Goal: Information Seeking & Learning: Compare options

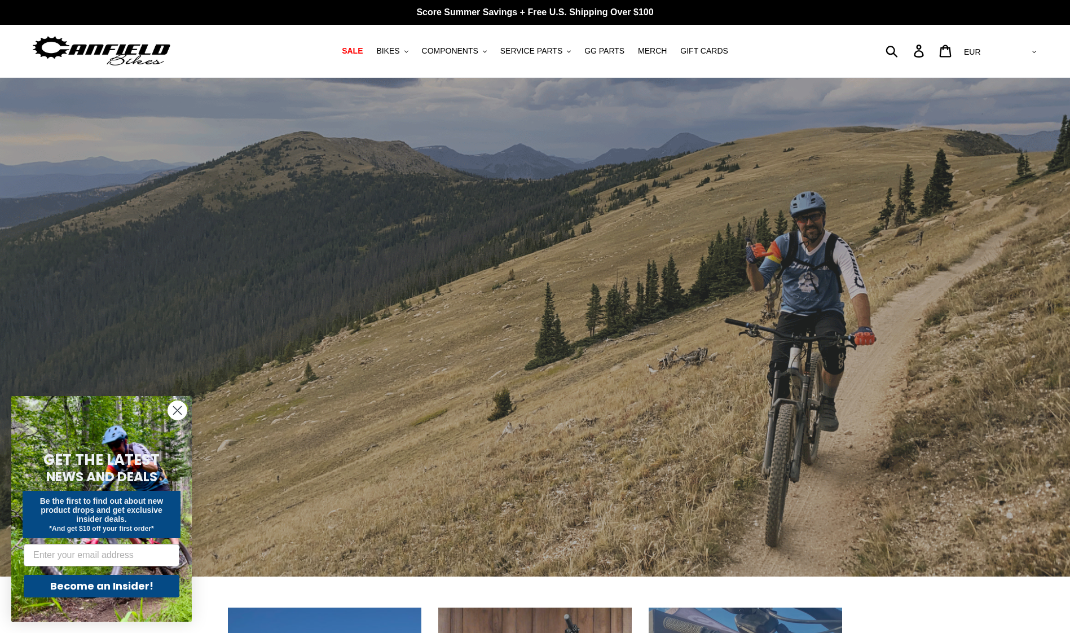
click at [177, 409] on circle "Close dialog" at bounding box center [177, 410] width 19 height 19
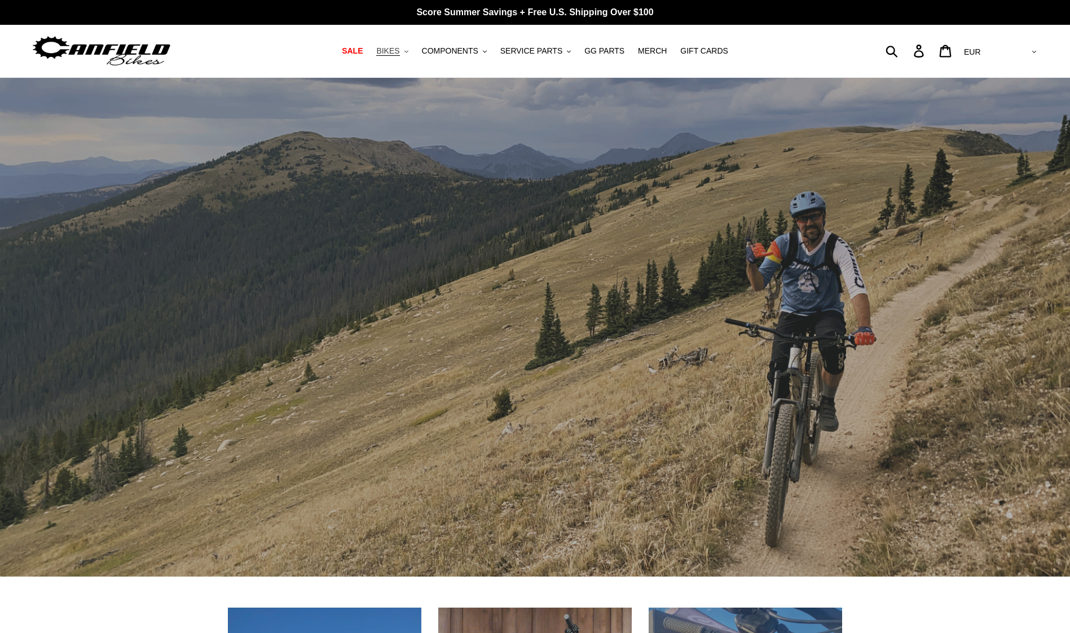
click at [403, 45] on button "BIKES .cls-1{fill:#231f20}" at bounding box center [391, 50] width 43 height 15
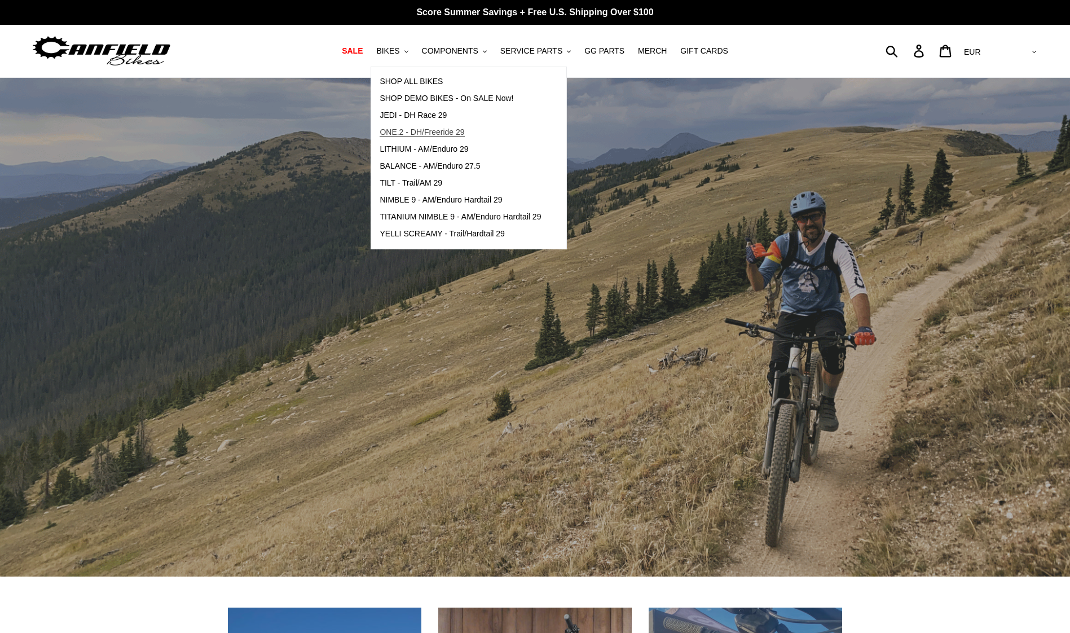
click at [489, 132] on link "ONE.2 - DH/Freeride 29" at bounding box center [460, 132] width 178 height 17
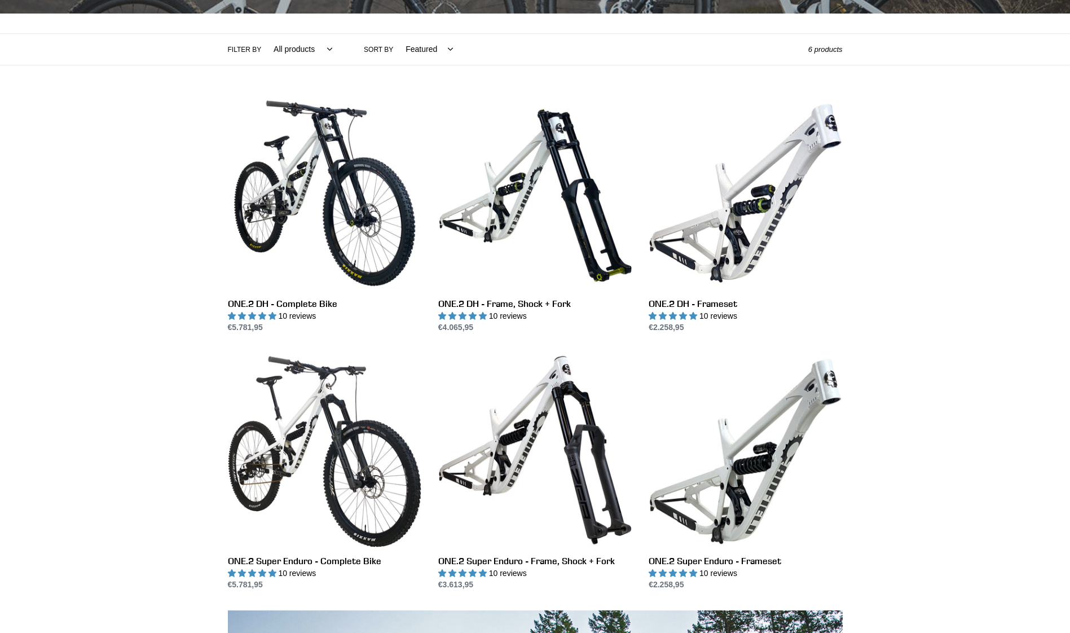
scroll to position [282, 0]
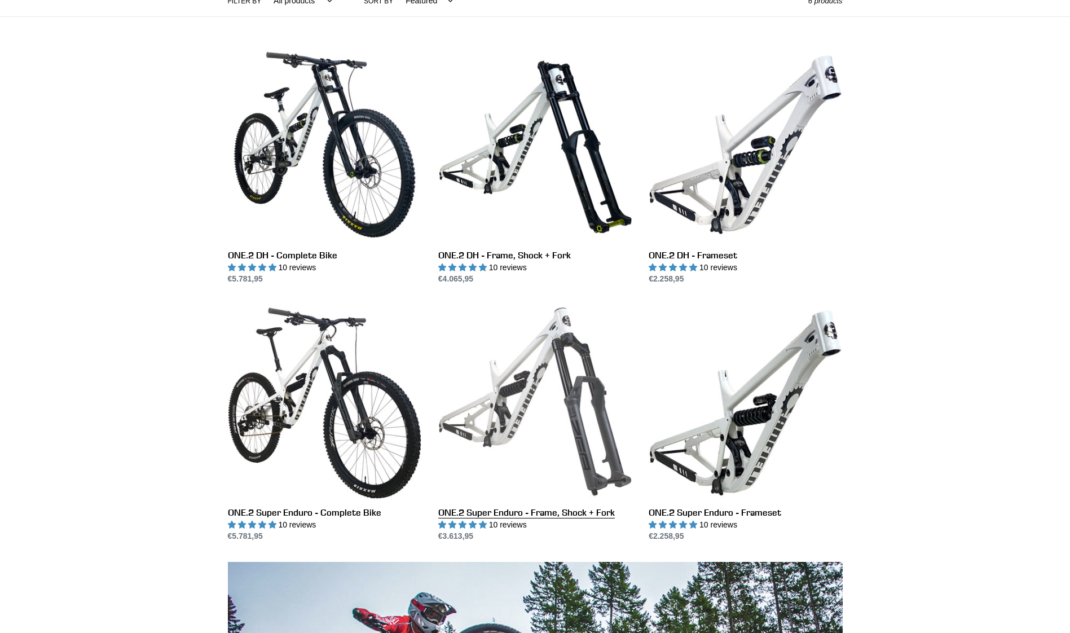
click at [544, 381] on link "ONE.2 Super Enduro - Frame, Shock + Fork" at bounding box center [534, 422] width 193 height 237
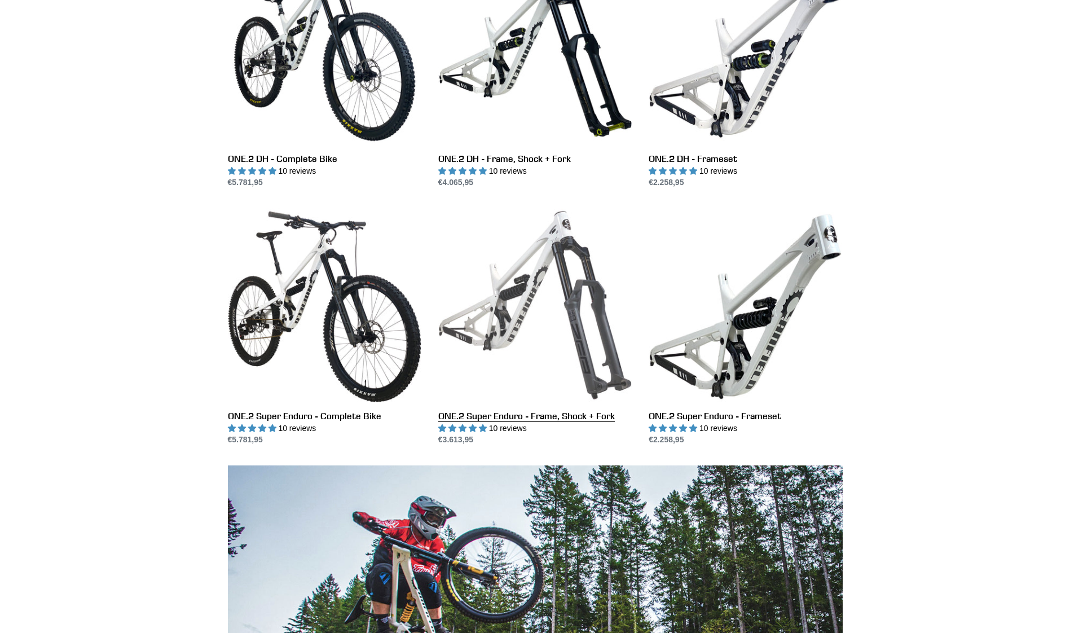
scroll to position [610, 0]
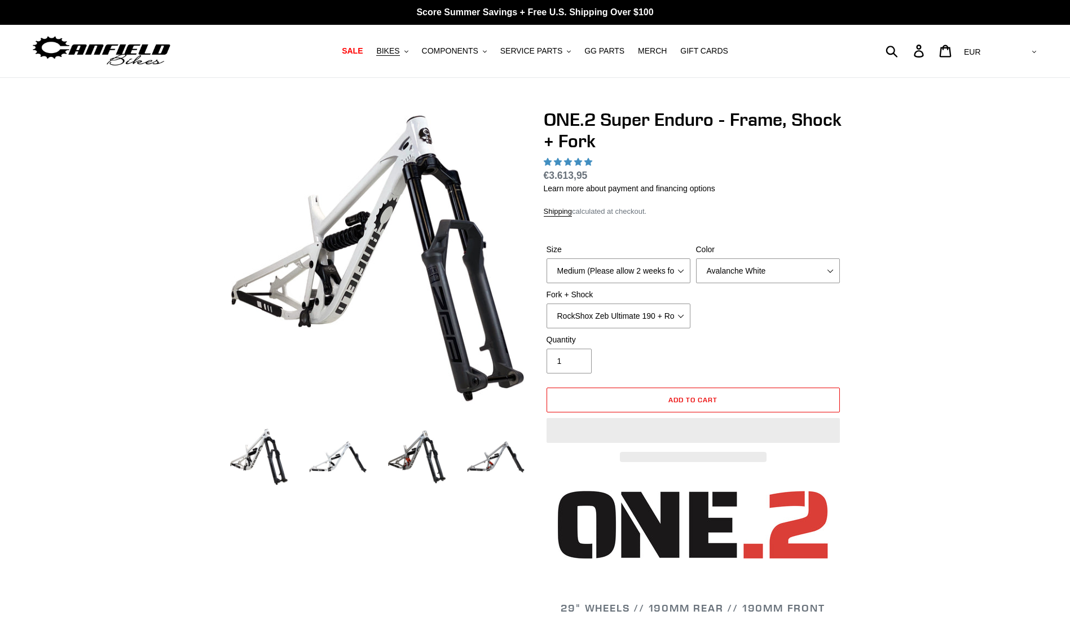
select select "highest-rating"
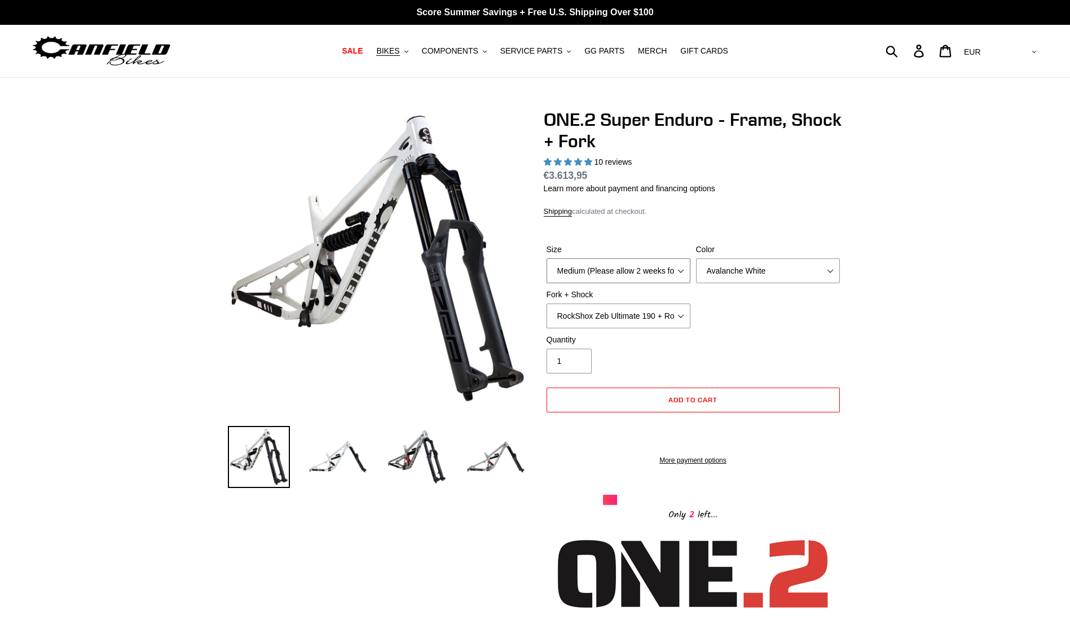
click at [685, 272] on select "Medium (Please allow 2 weeks for delivery) Large (Sold Out)" at bounding box center [618, 270] width 144 height 25
click at [685, 268] on select "Medium (Please allow 2 weeks for delivery) Large (Sold Out)" at bounding box center [618, 270] width 144 height 25
click at [765, 267] on select "Avalanche White Bentonite Grey" at bounding box center [768, 270] width 144 height 25
click at [420, 460] on img at bounding box center [417, 457] width 62 height 62
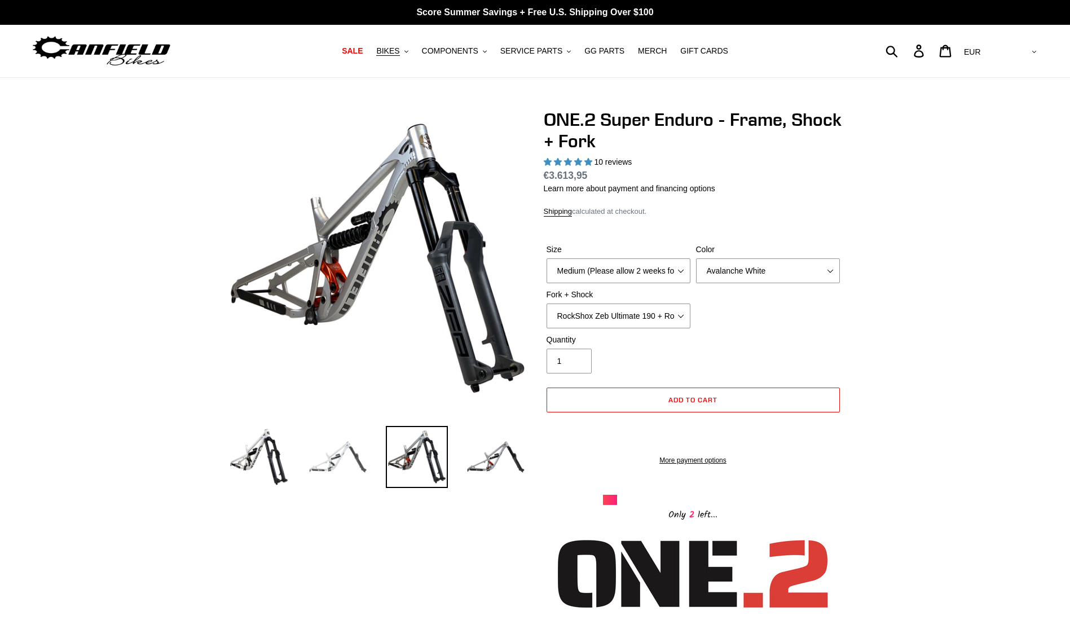
click at [333, 455] on img at bounding box center [338, 457] width 62 height 62
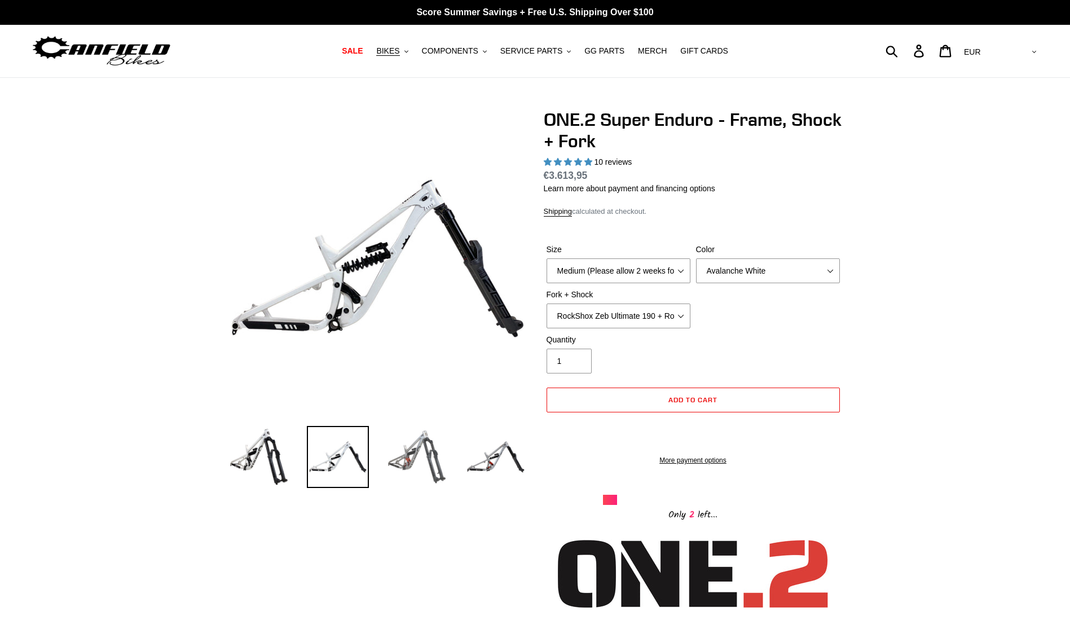
click at [405, 453] on img at bounding box center [417, 457] width 62 height 62
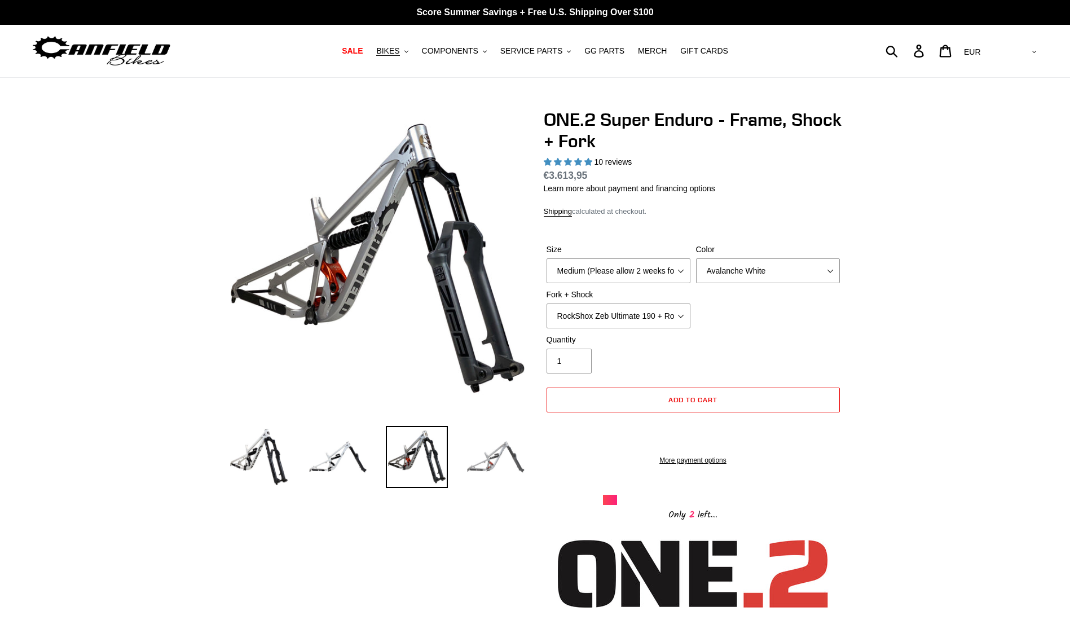
click at [509, 473] on img at bounding box center [496, 457] width 62 height 62
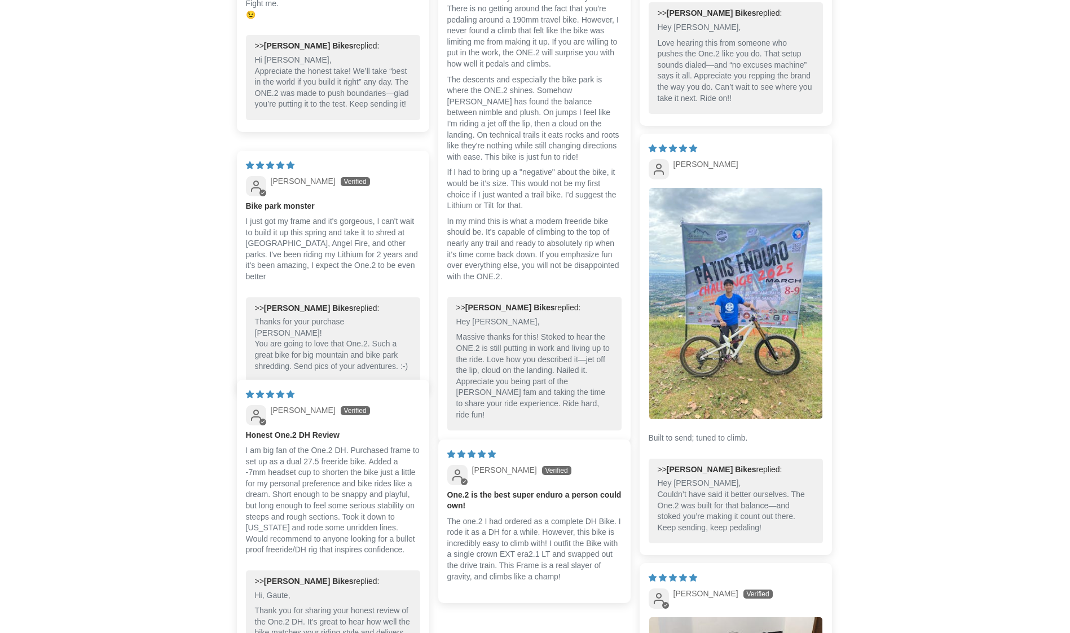
scroll to position [2255, 0]
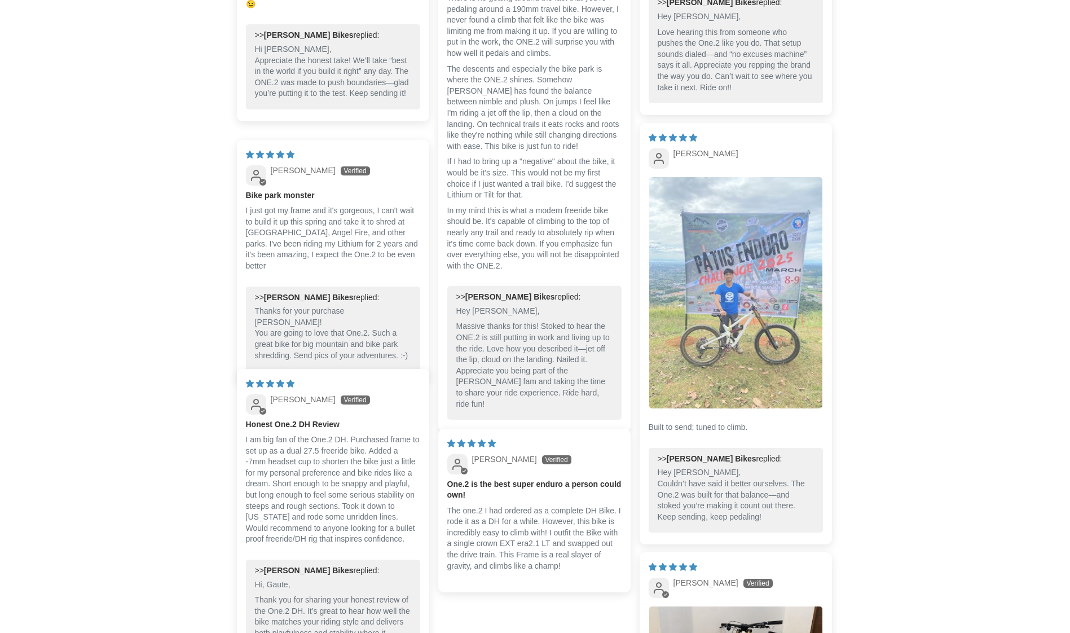
click at [736, 342] on img "Link to user picture 1" at bounding box center [735, 292] width 173 height 231
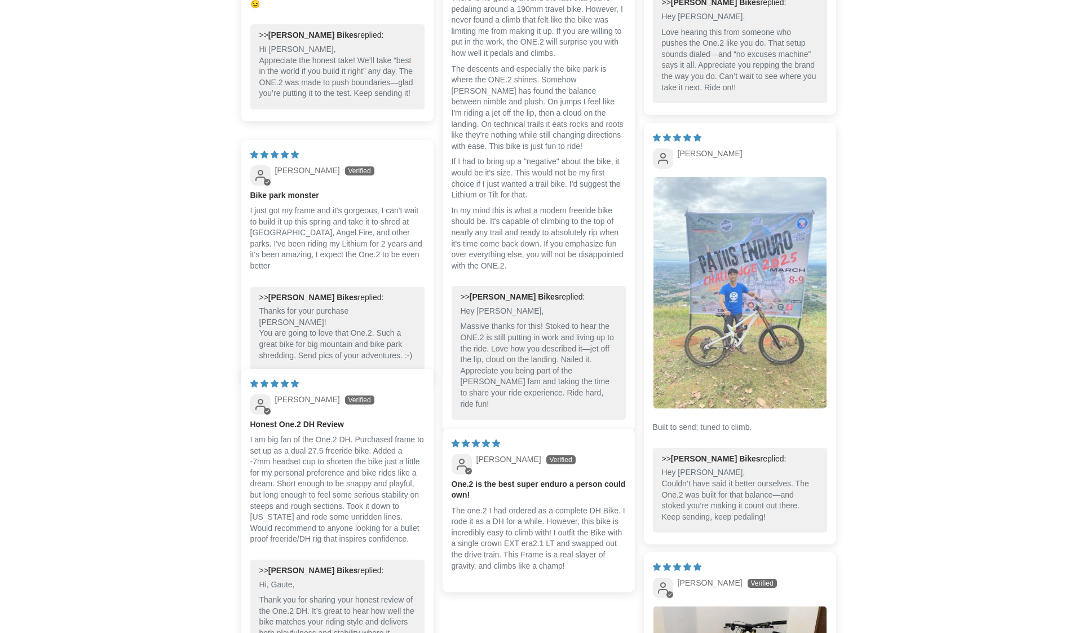
scroll to position [0, 0]
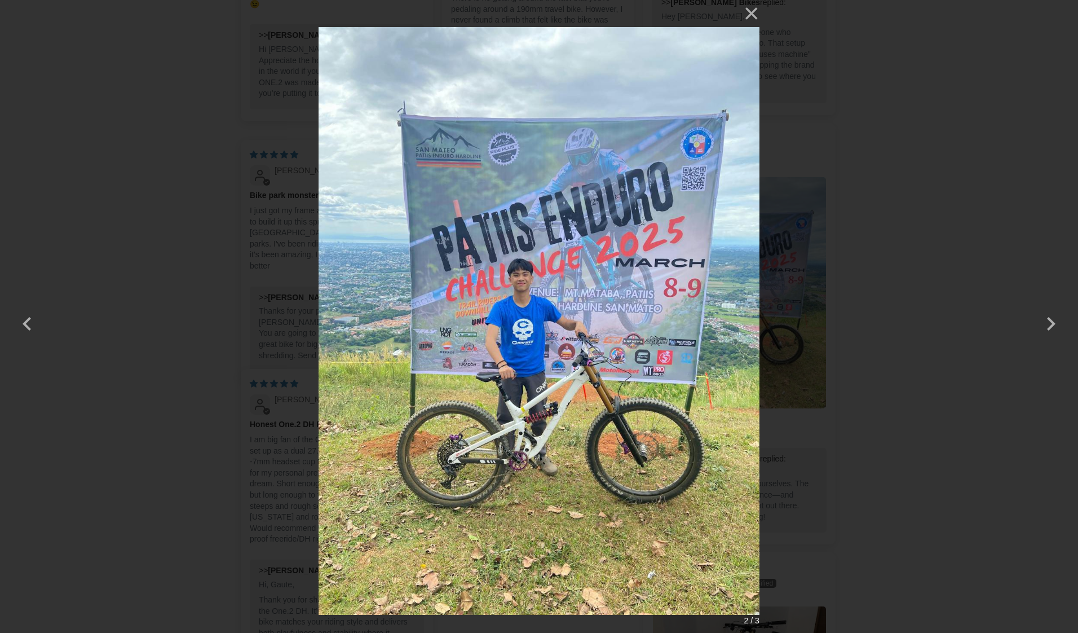
click at [538, 349] on img at bounding box center [539, 316] width 441 height 633
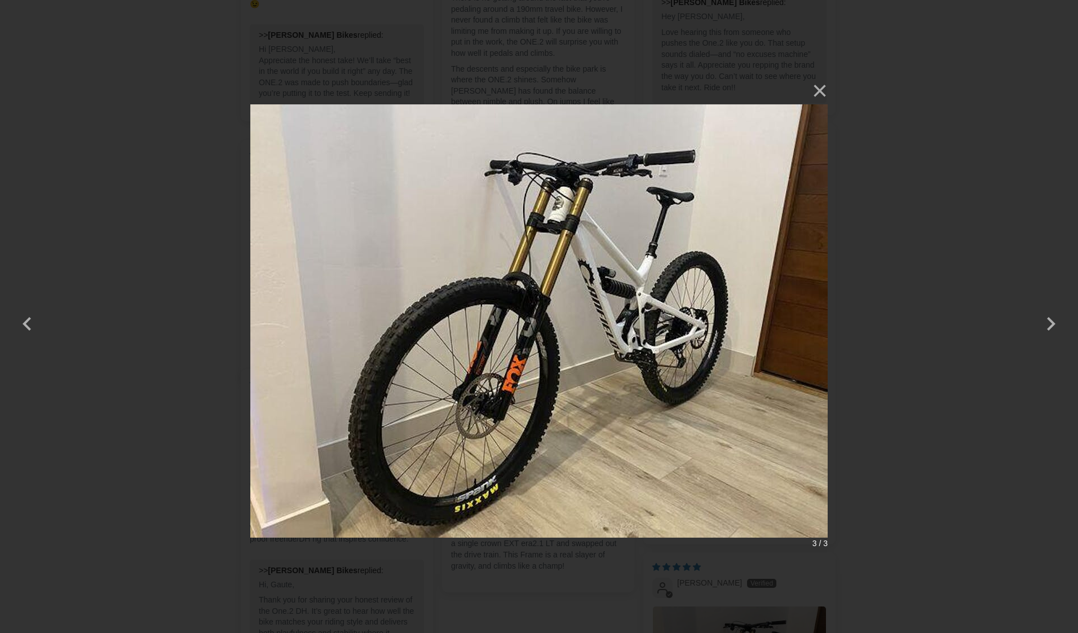
click at [540, 345] on img at bounding box center [538, 316] width 577 height 478
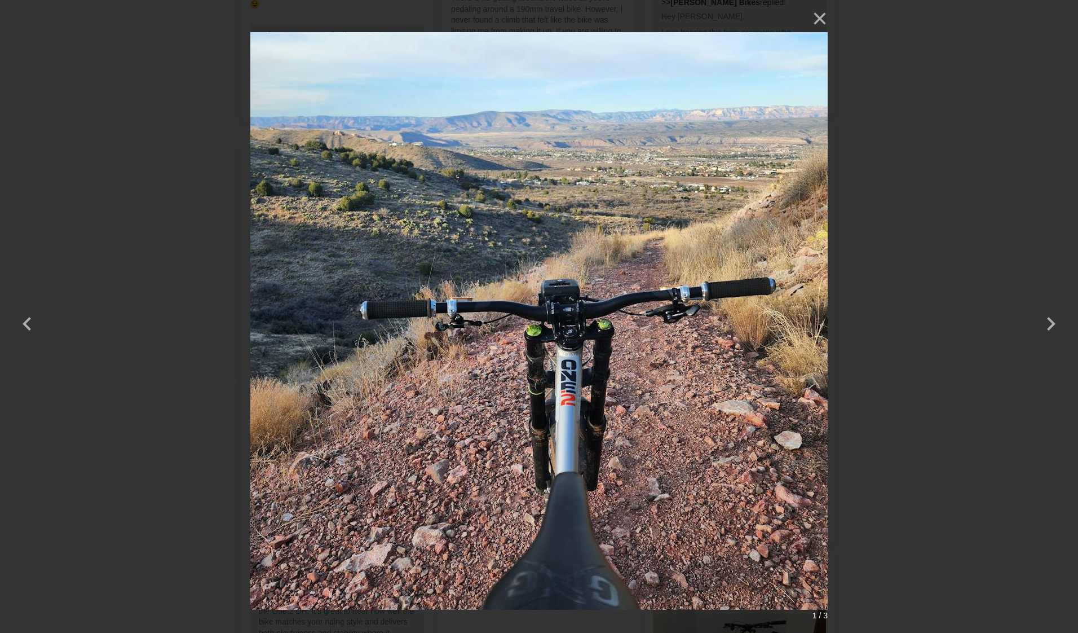
click at [883, 334] on div "× 1 / 3 Loading..." at bounding box center [539, 316] width 1078 height 633
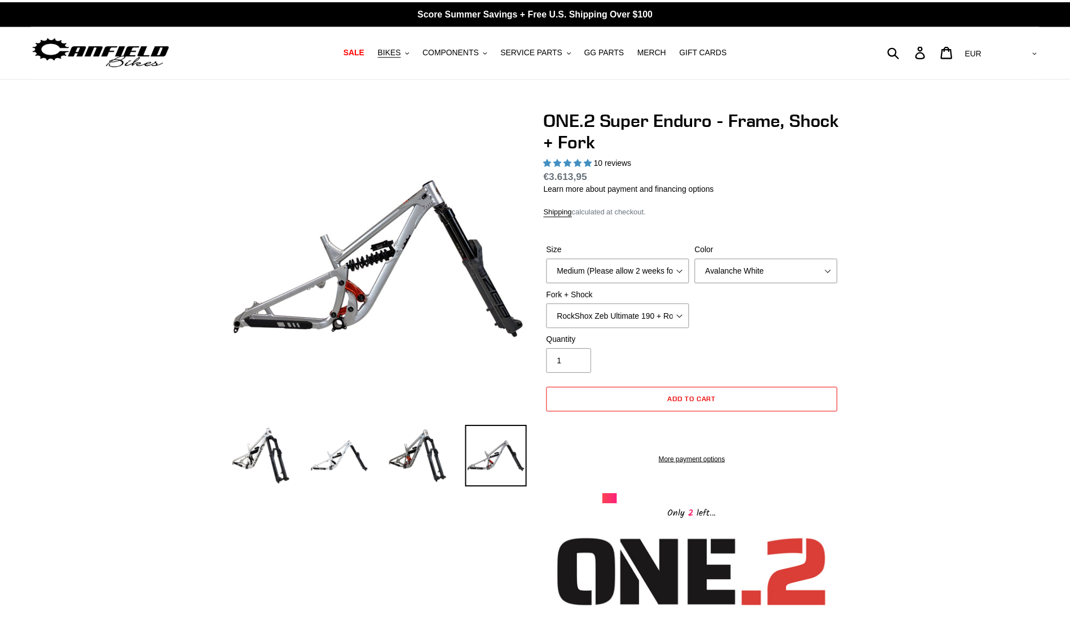
scroll to position [2255, 0]
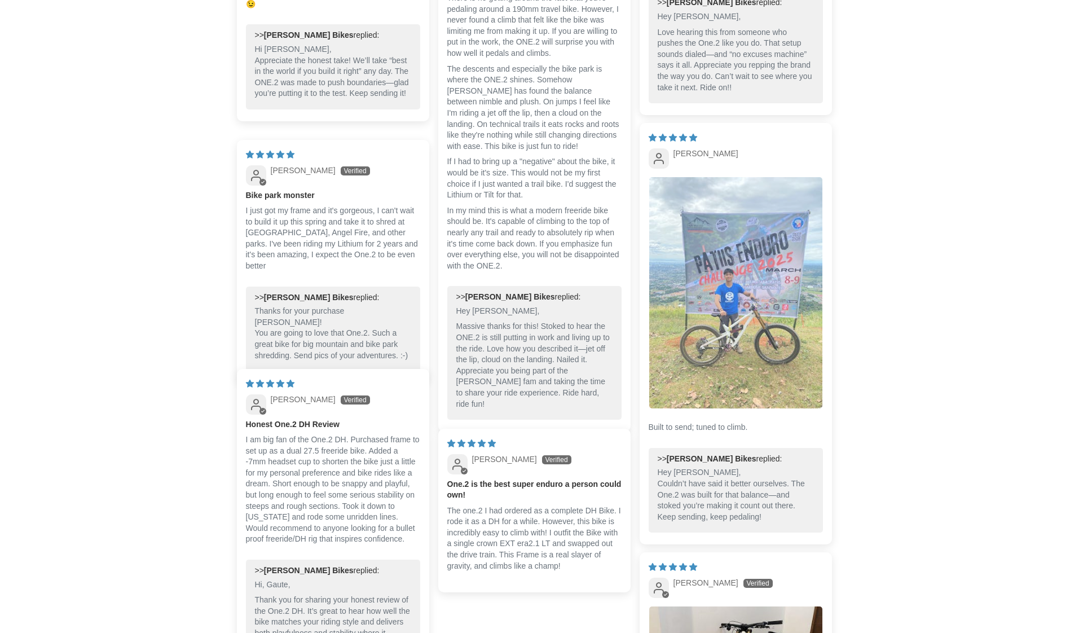
click at [765, 325] on img "Link to user picture 1" at bounding box center [735, 292] width 173 height 231
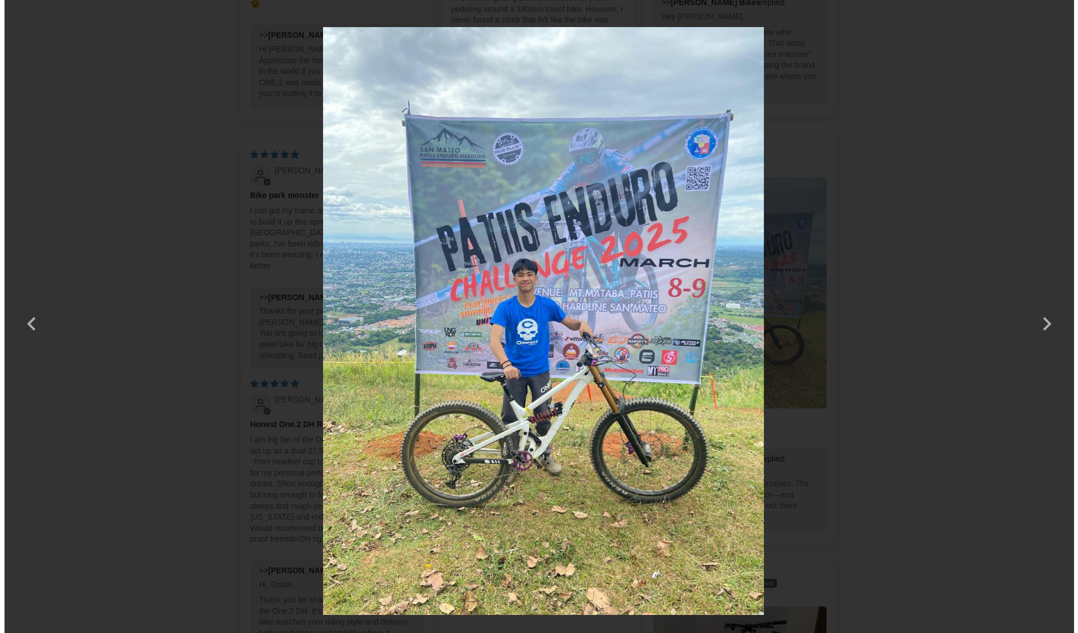
scroll to position [0, 0]
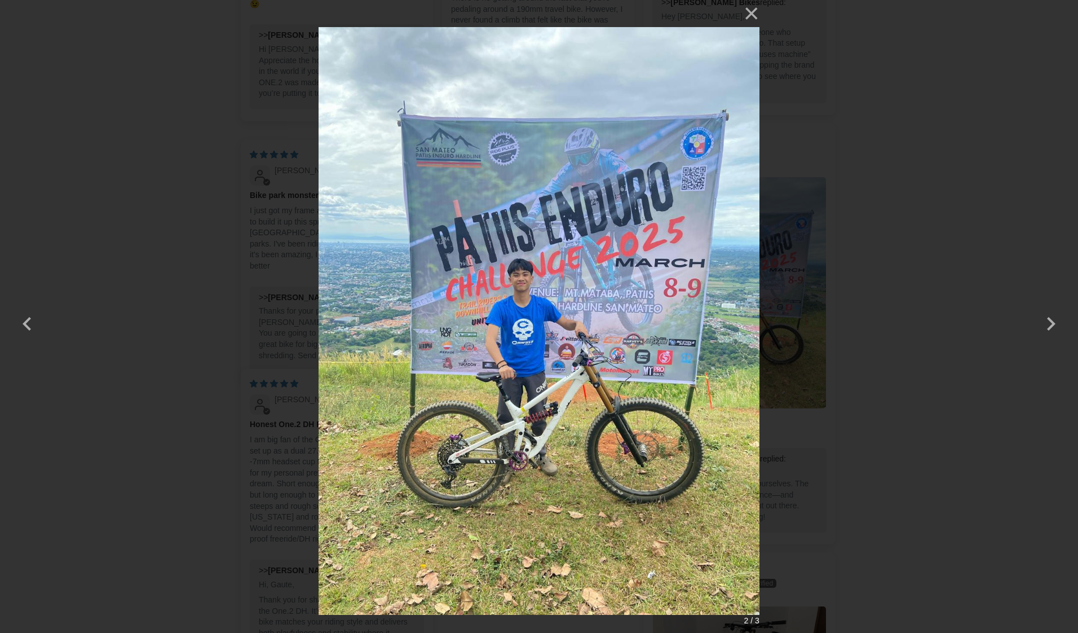
click at [964, 205] on div "× 2 / 3" at bounding box center [539, 316] width 1078 height 633
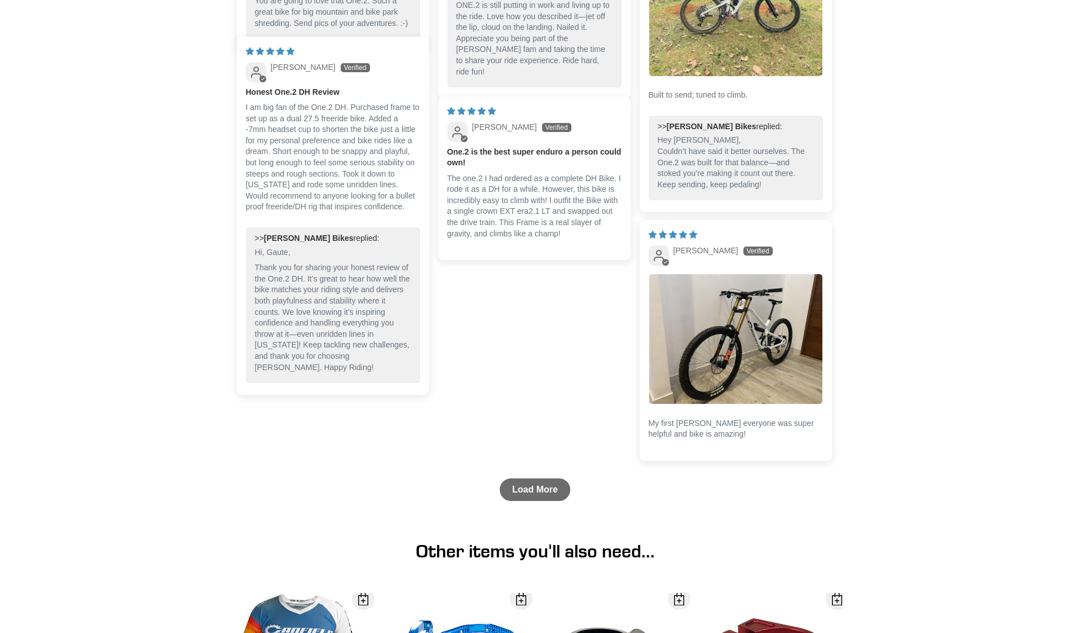
scroll to position [2594, 0]
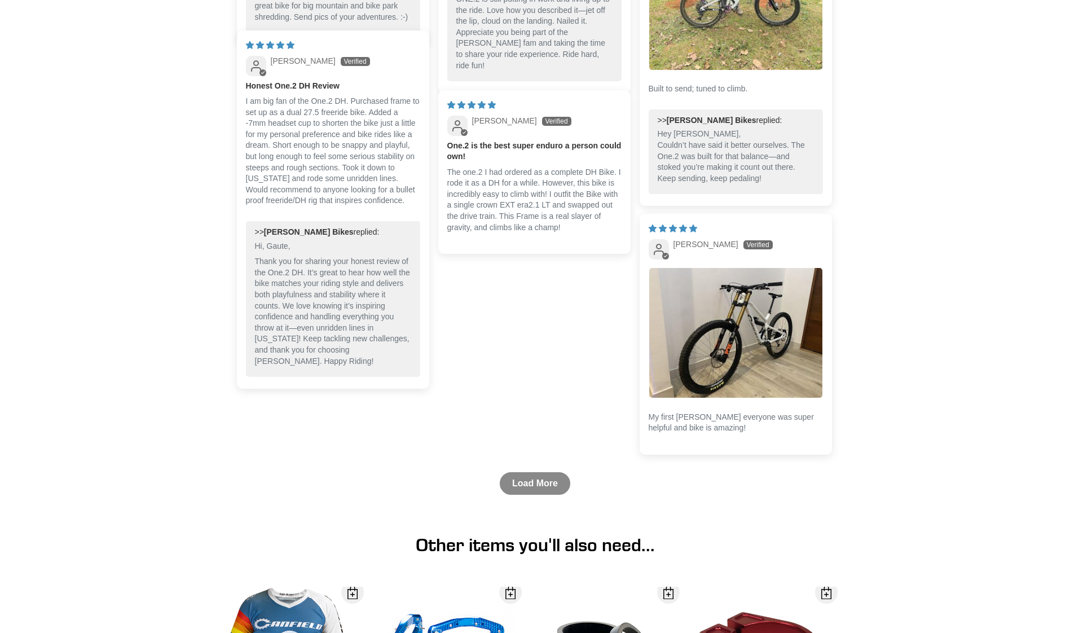
click at [544, 472] on link "Load More" at bounding box center [535, 483] width 70 height 23
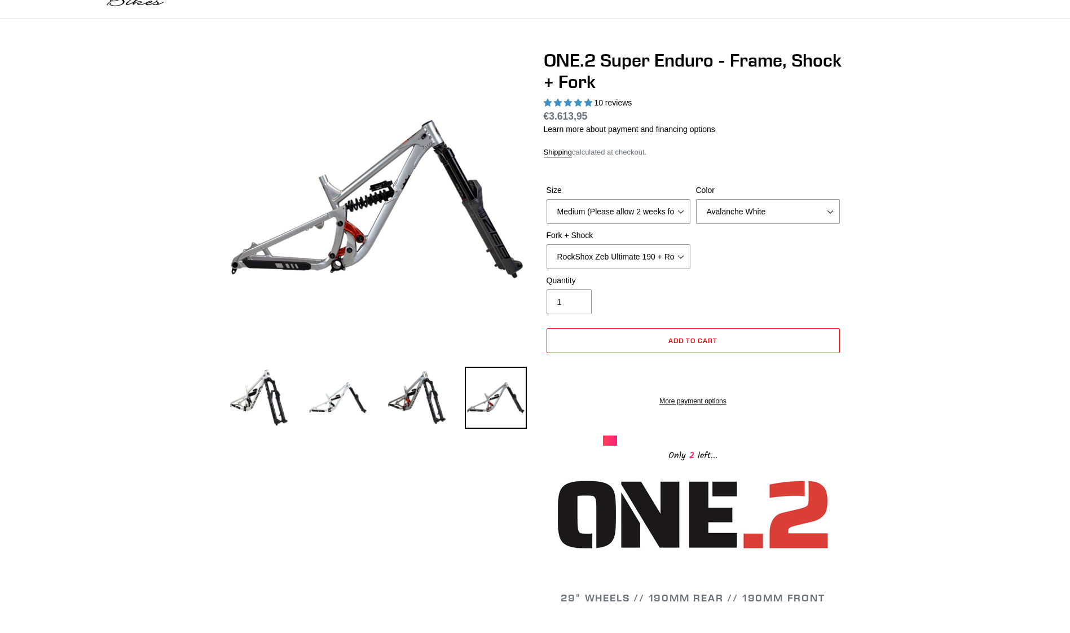
scroll to position [0, 0]
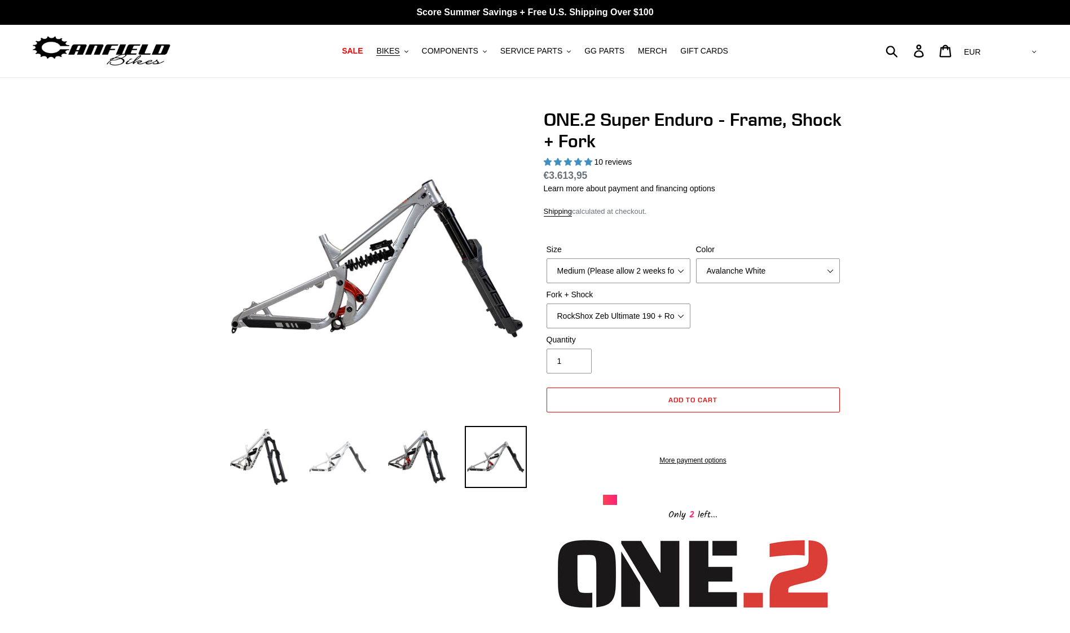
click at [350, 451] on img at bounding box center [338, 457] width 62 height 62
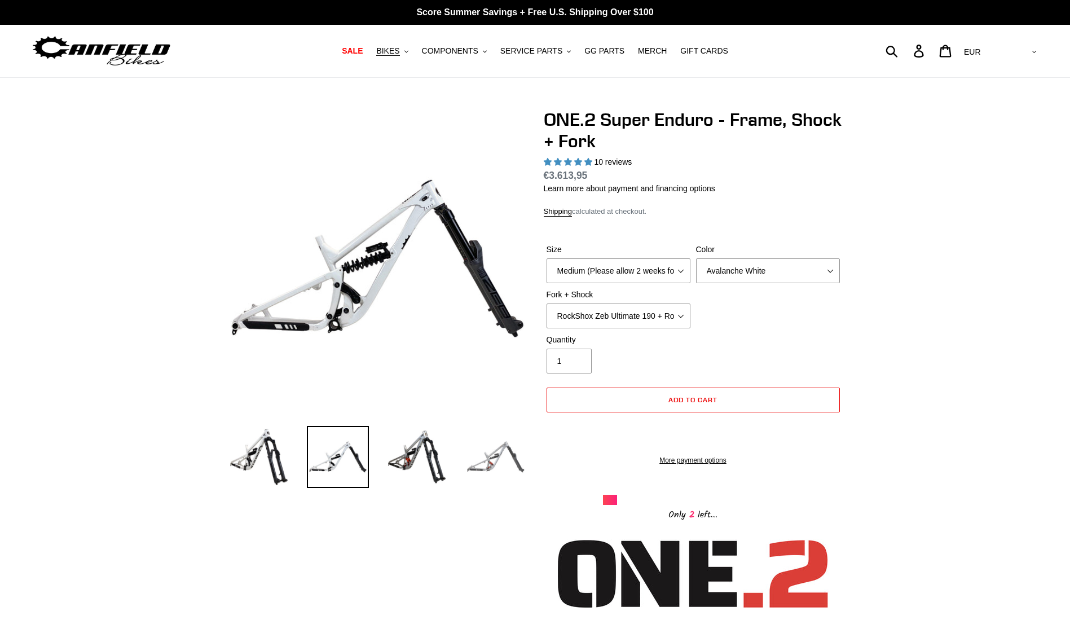
click at [470, 449] on img at bounding box center [496, 457] width 62 height 62
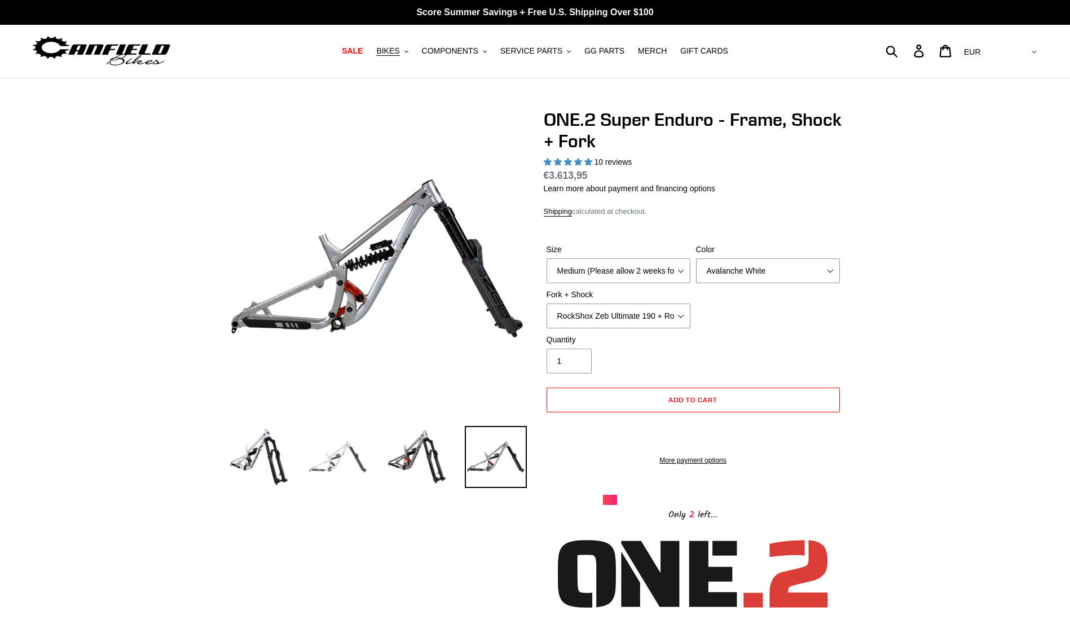
click at [334, 449] on img at bounding box center [338, 457] width 62 height 62
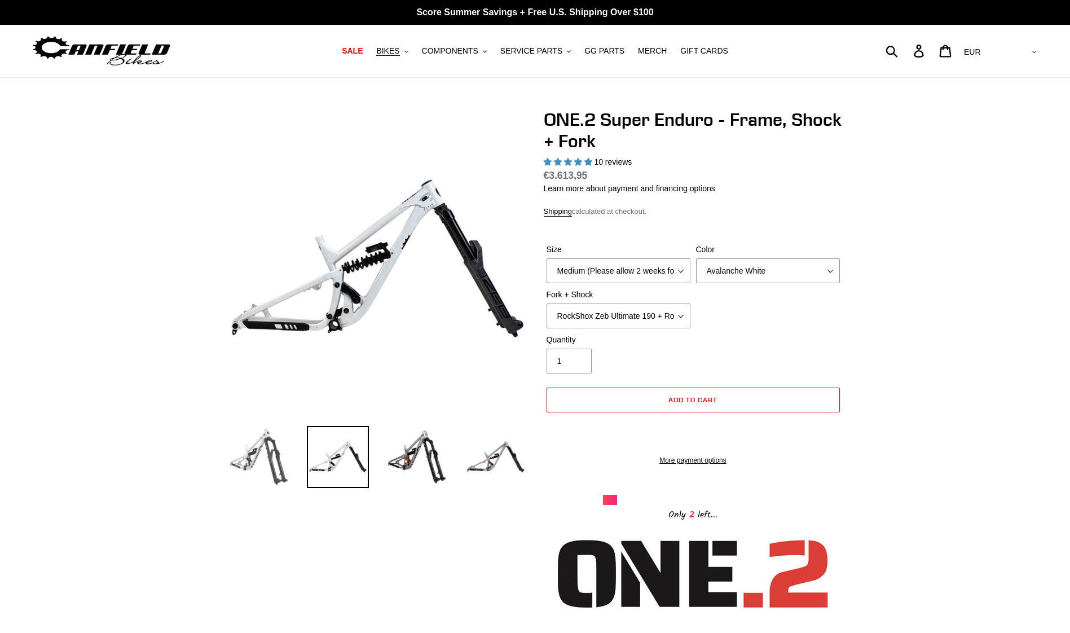
click at [252, 451] on img at bounding box center [259, 457] width 62 height 62
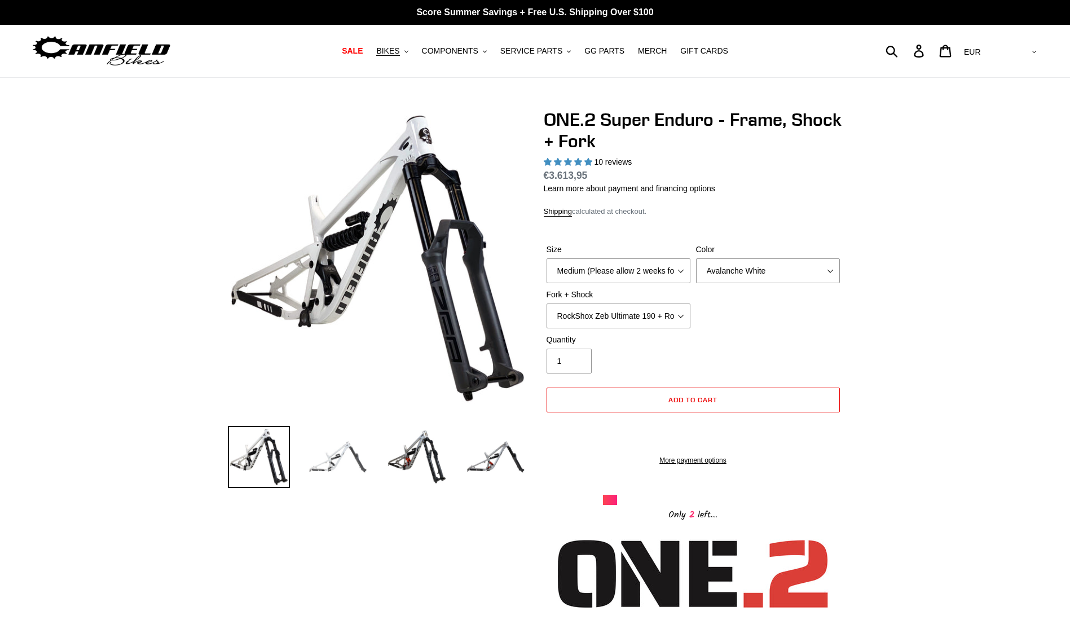
click at [333, 480] on img at bounding box center [338, 457] width 62 height 62
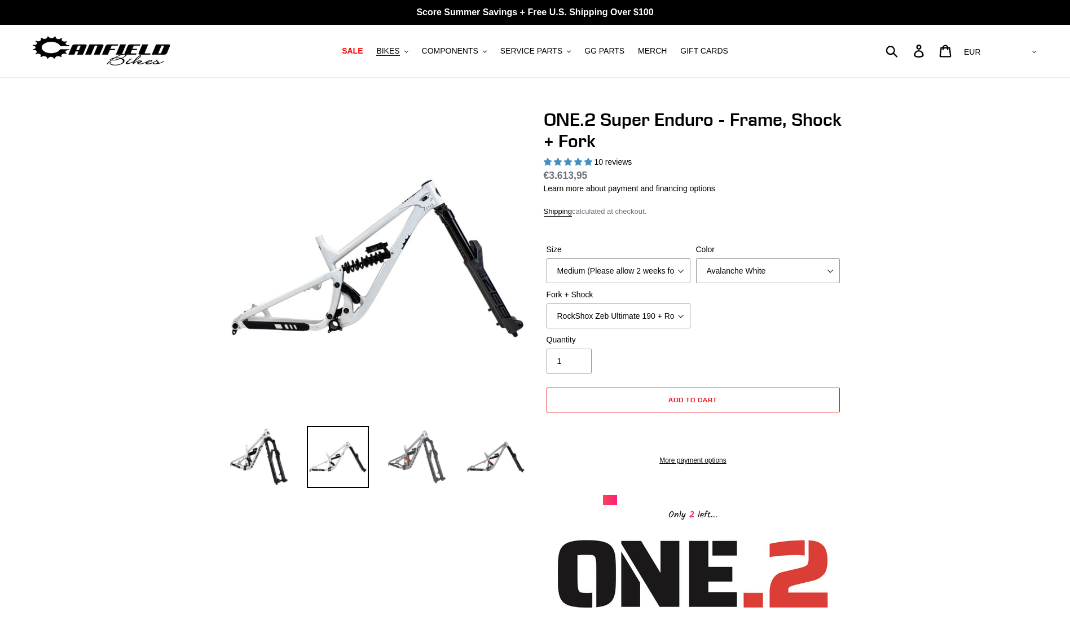
click at [418, 463] on img at bounding box center [417, 457] width 62 height 62
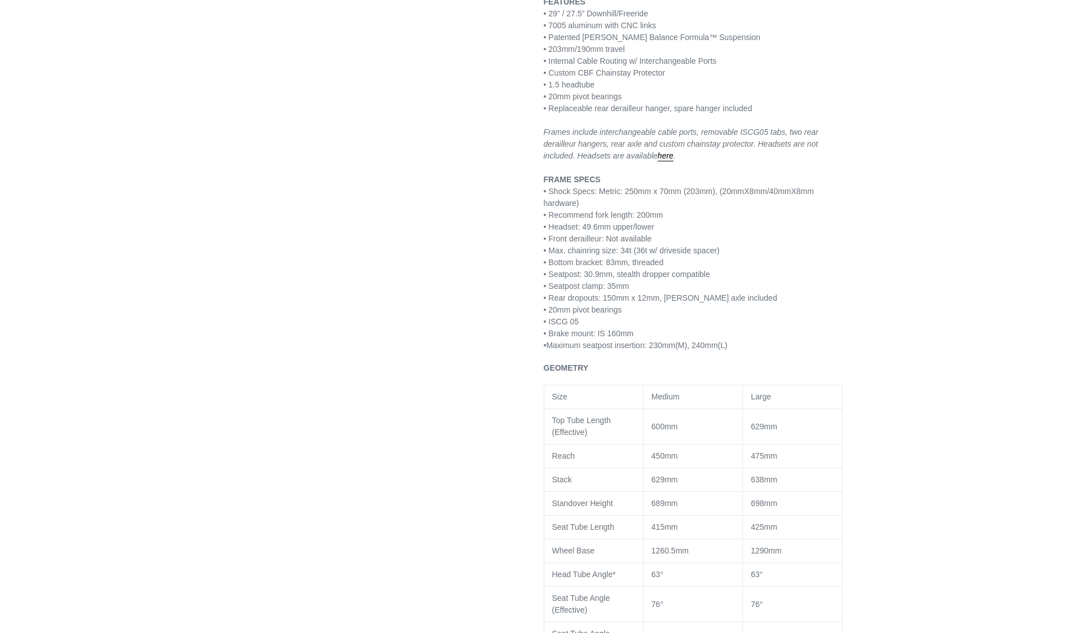
scroll to position [789, 0]
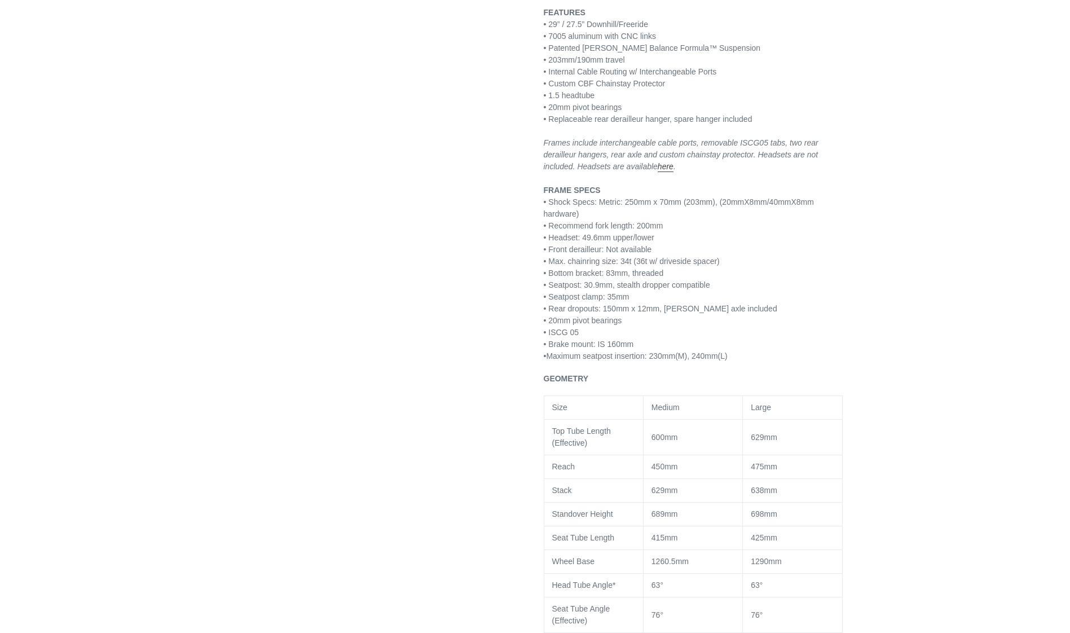
click at [657, 162] on link "here" at bounding box center [665, 167] width 16 height 10
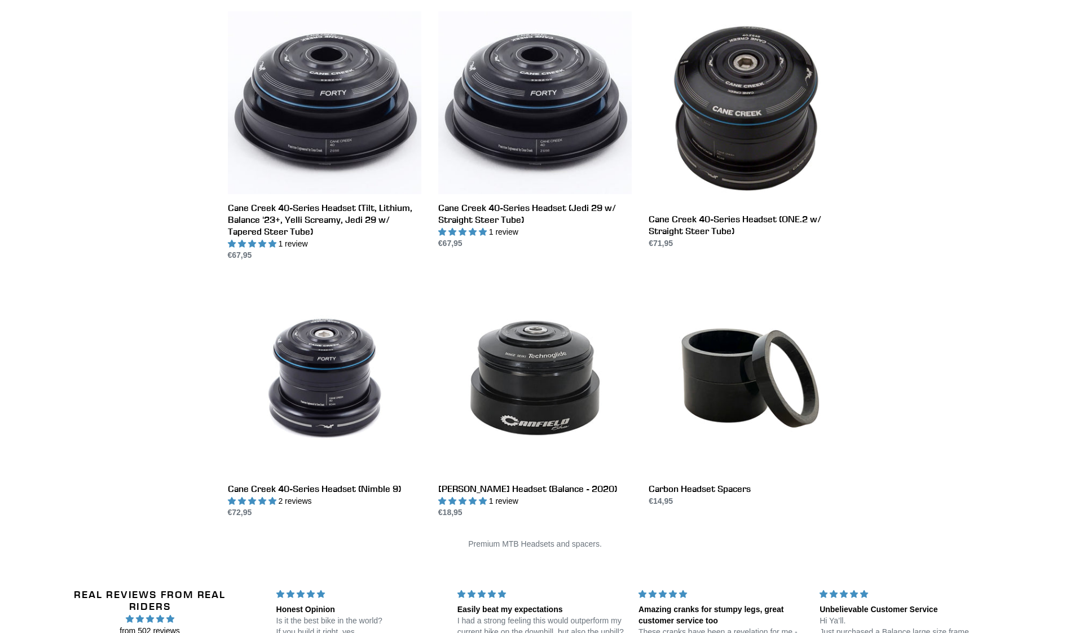
scroll to position [169, 0]
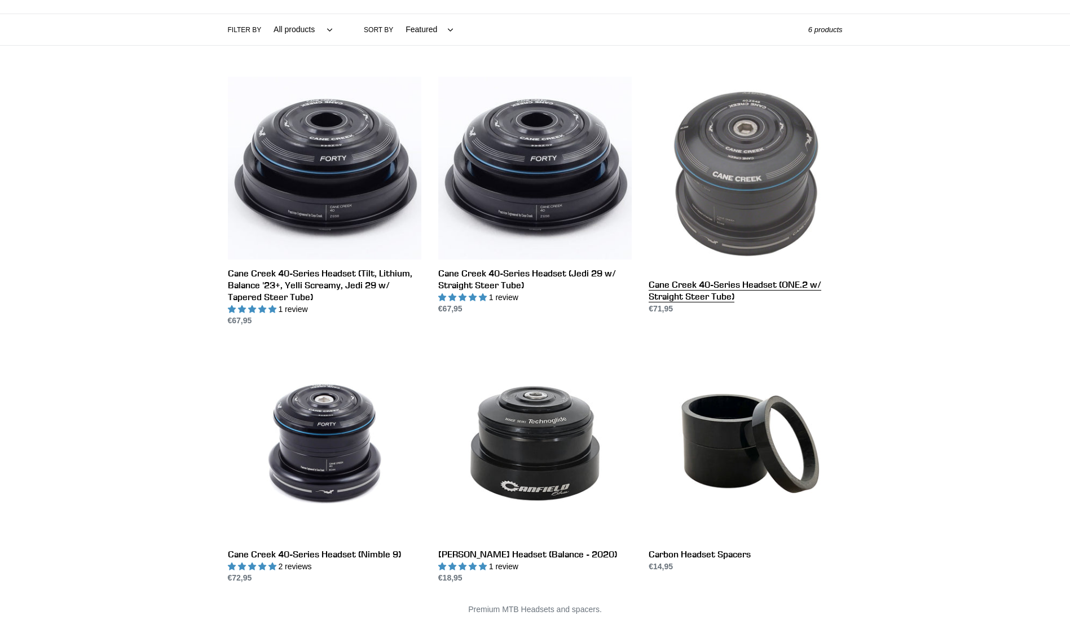
click at [765, 234] on link "Cane Creek 40-Series Headset (ONE.2 w/ Straight Steer Tube)" at bounding box center [744, 195] width 193 height 237
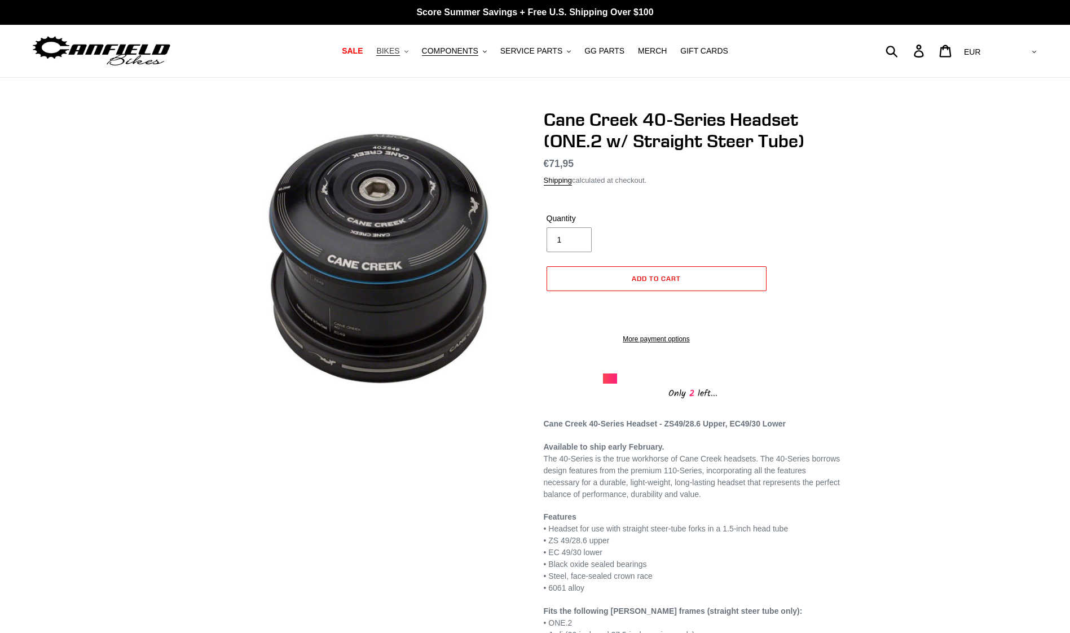
click at [413, 55] on button "BIKES .cls-1{fill:#231f20}" at bounding box center [391, 50] width 43 height 15
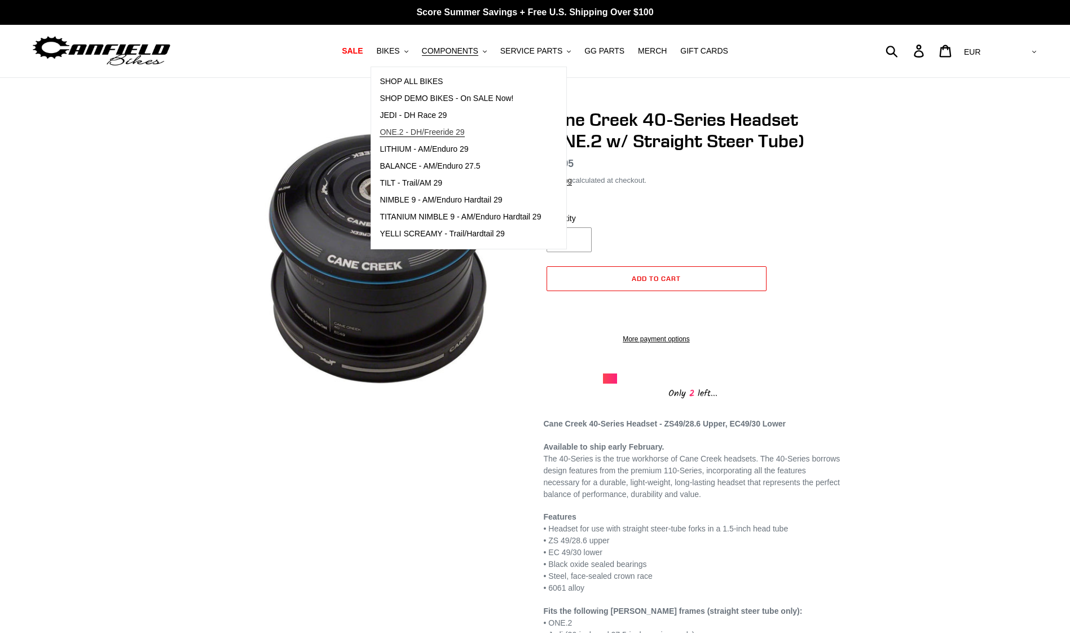
click at [435, 130] on span "ONE.2 - DH/Freeride 29" at bounding box center [421, 132] width 85 height 10
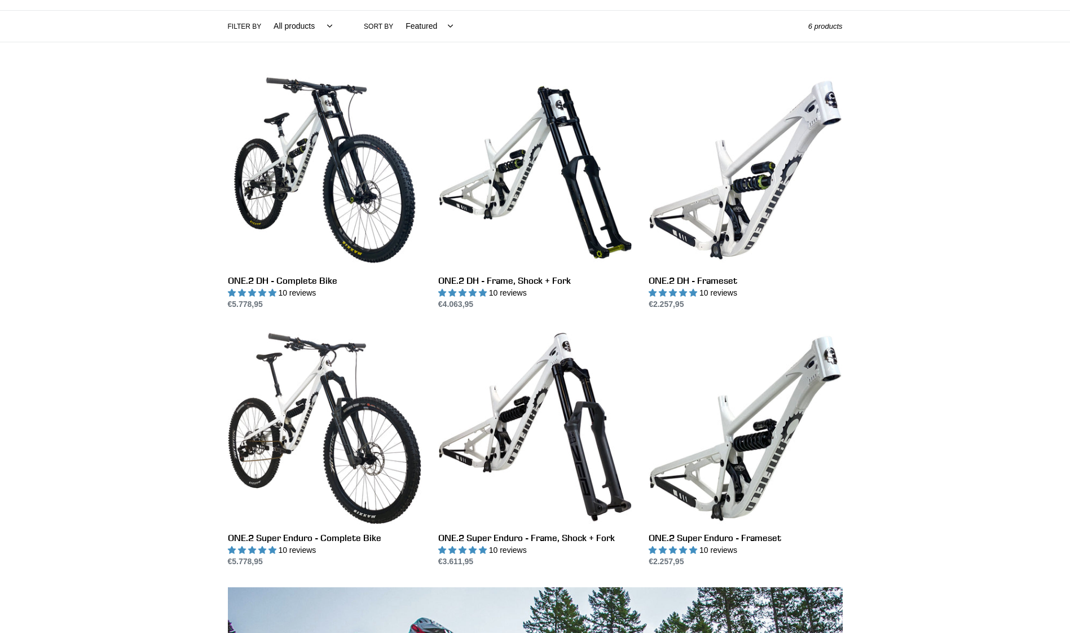
scroll to position [282, 0]
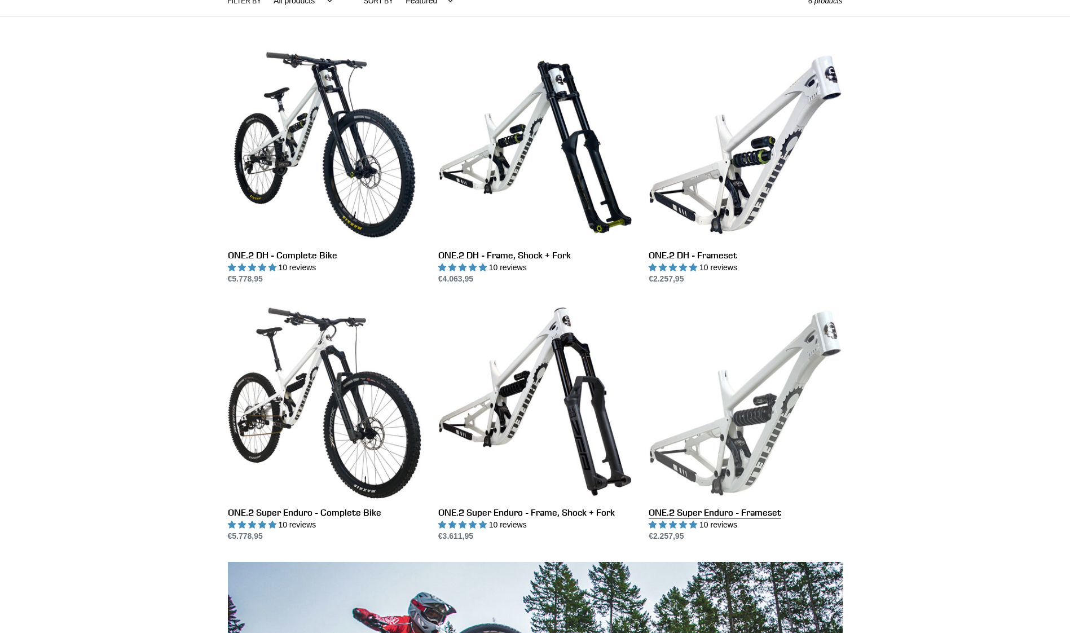
click at [747, 445] on link "ONE.2 Super Enduro - Frameset" at bounding box center [744, 422] width 193 height 237
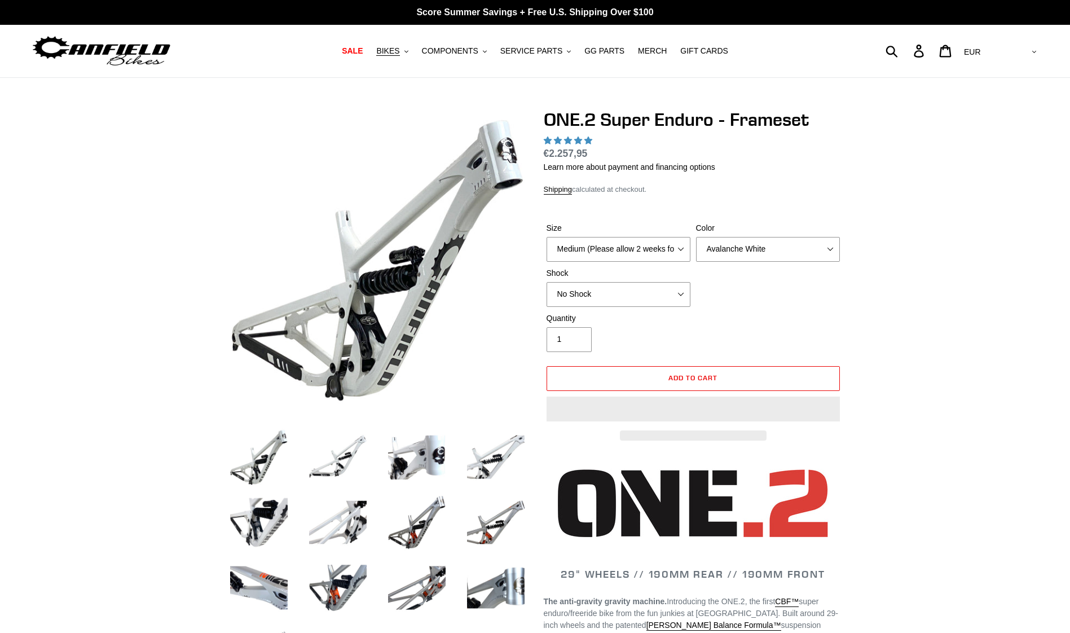
select select "highest-rating"
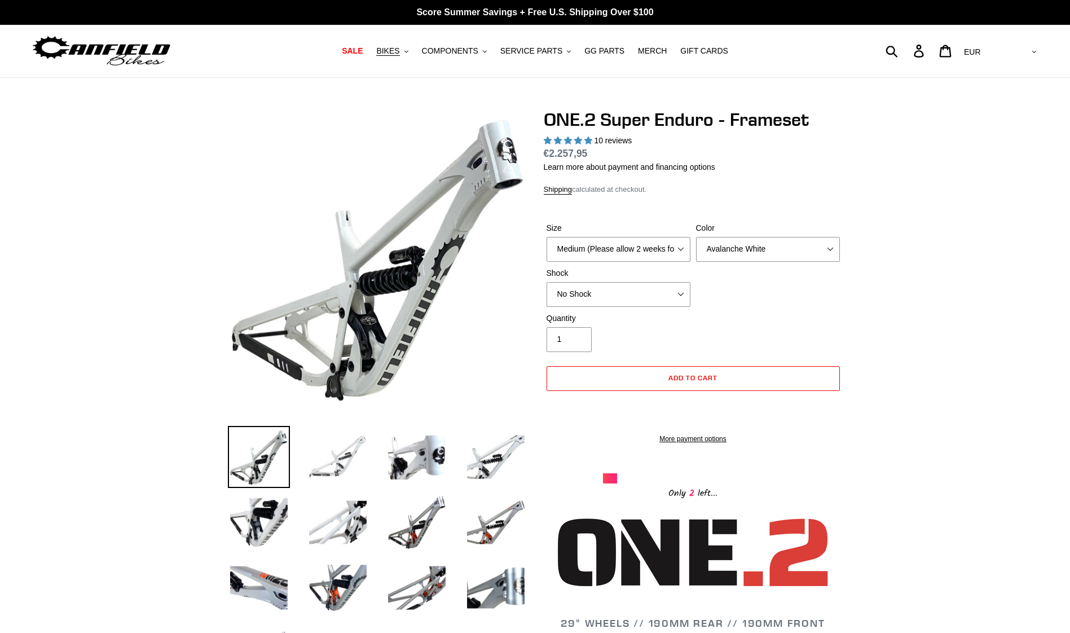
click at [354, 467] on img at bounding box center [338, 457] width 62 height 62
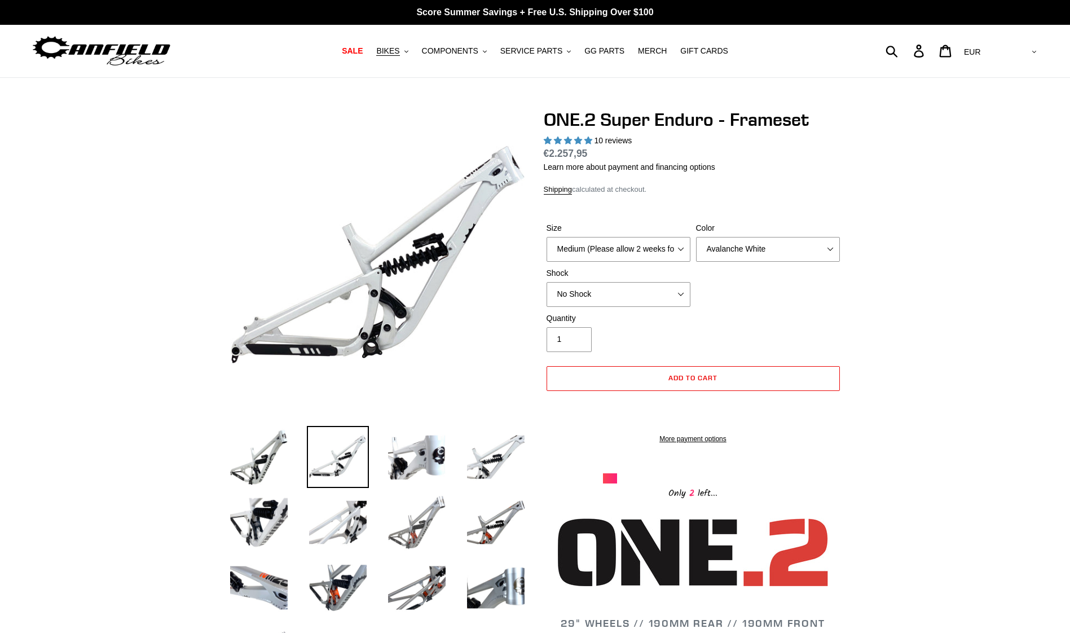
click at [420, 523] on img at bounding box center [417, 522] width 62 height 62
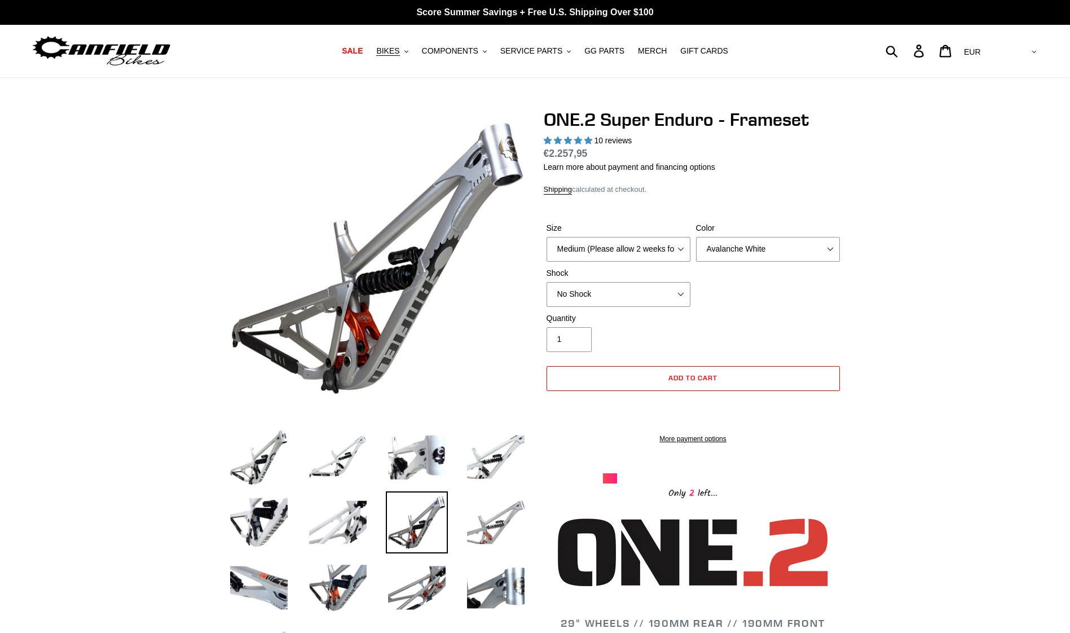
click at [489, 526] on img at bounding box center [496, 522] width 62 height 62
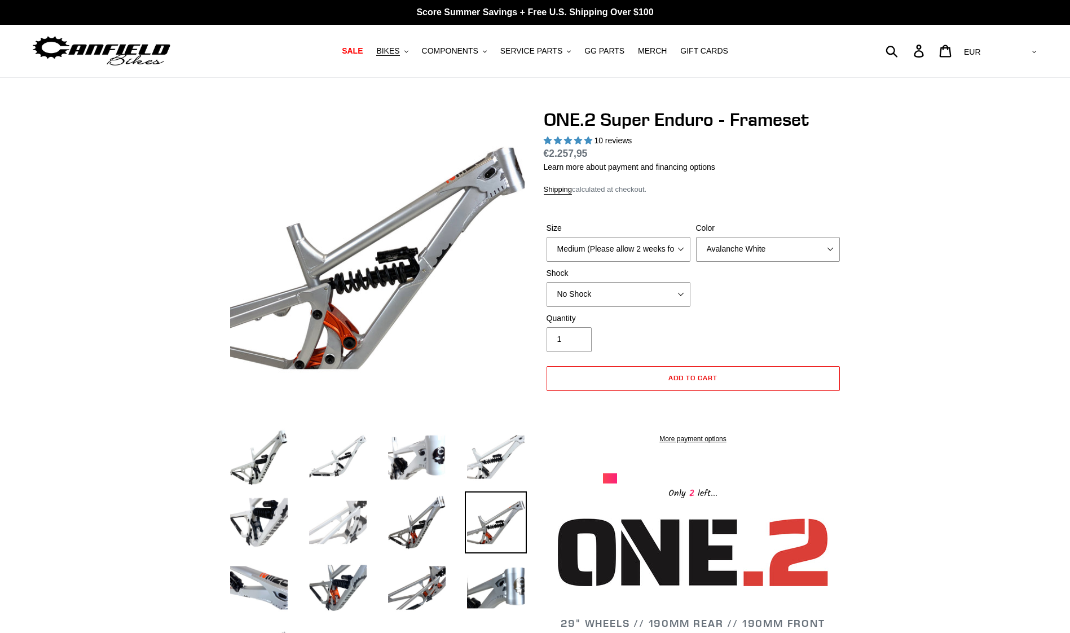
click at [347, 515] on img at bounding box center [338, 522] width 62 height 62
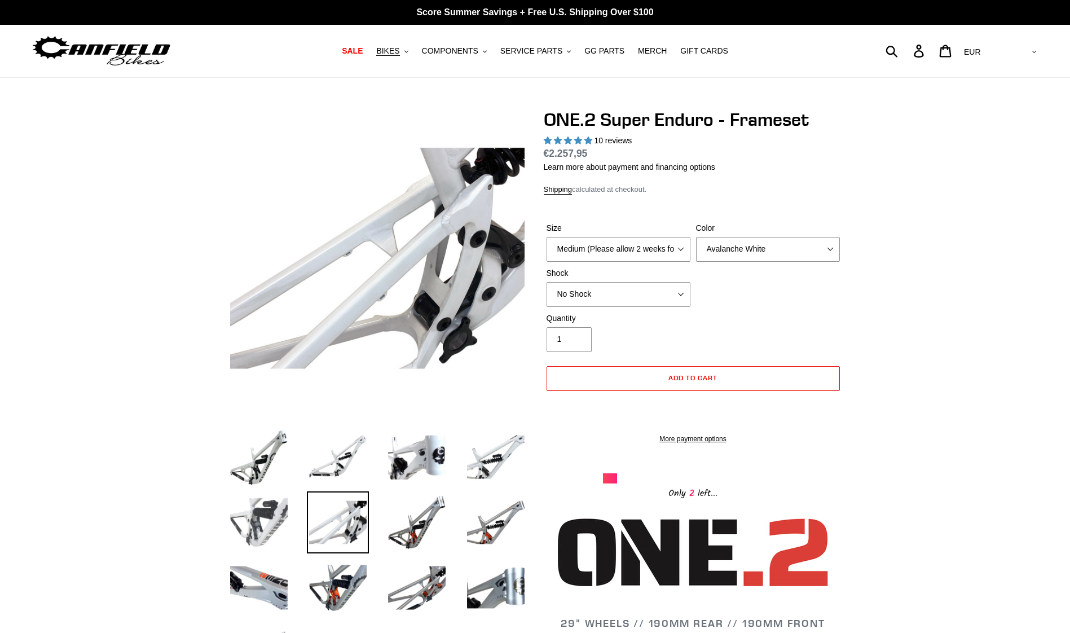
click at [270, 522] on img at bounding box center [259, 522] width 62 height 62
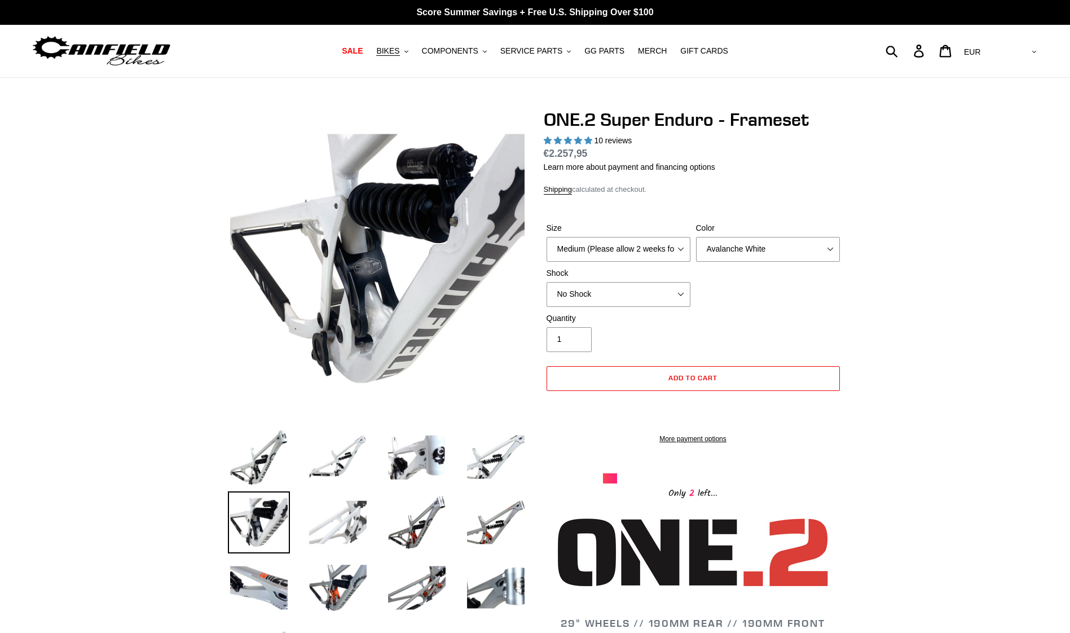
click at [349, 522] on img at bounding box center [338, 522] width 62 height 62
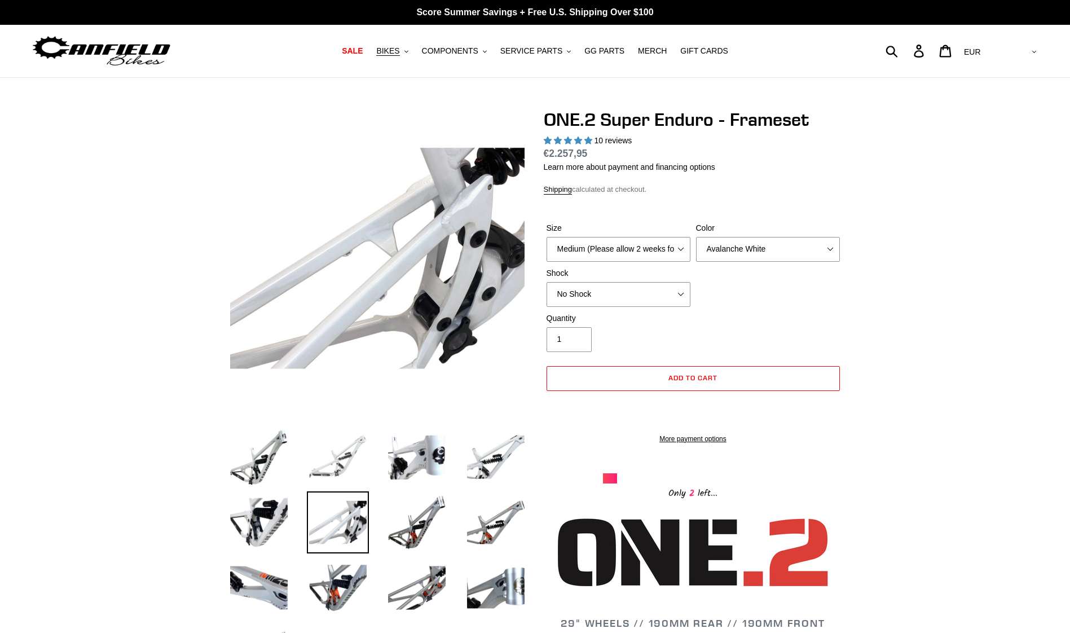
click at [357, 457] on img at bounding box center [338, 457] width 62 height 62
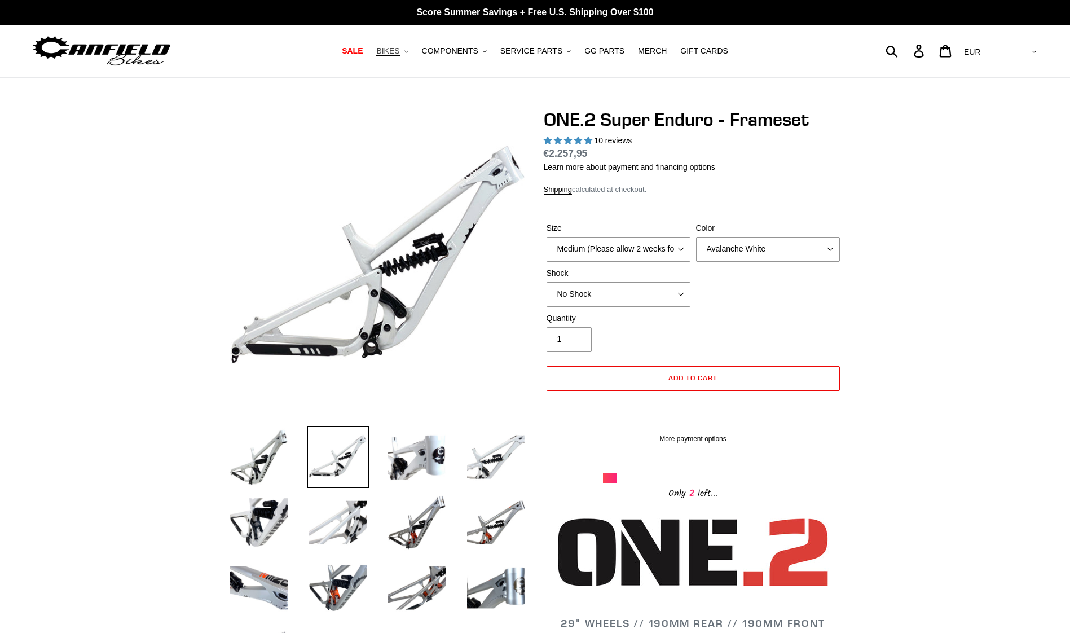
click at [413, 44] on button "BIKES .cls-1{fill:#231f20}" at bounding box center [391, 50] width 43 height 15
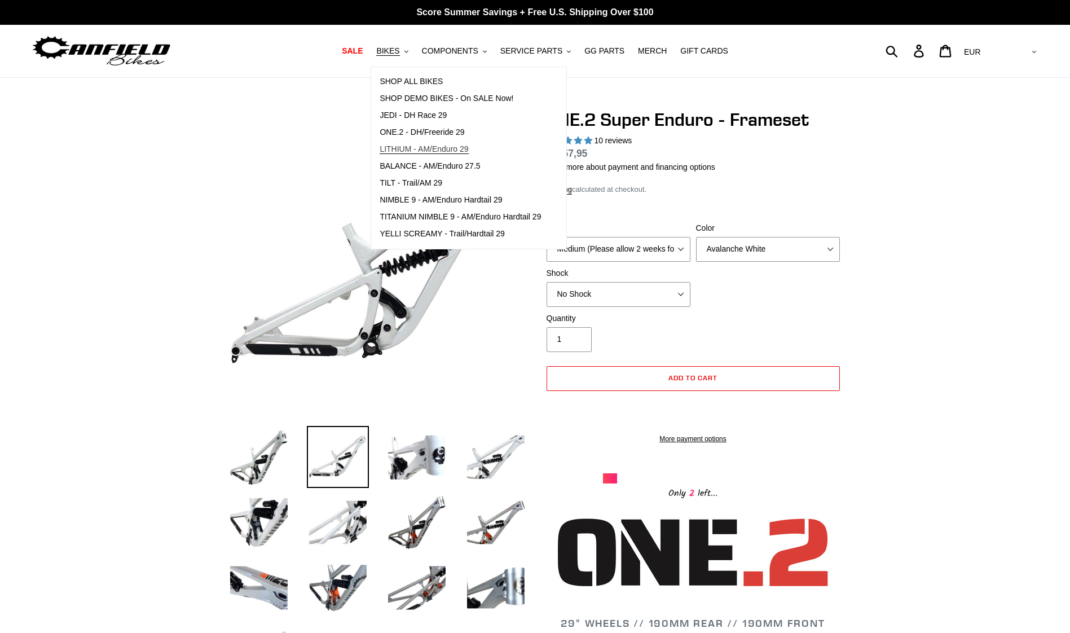
click at [494, 147] on link "LITHIUM - AM/Enduro 29" at bounding box center [460, 149] width 178 height 17
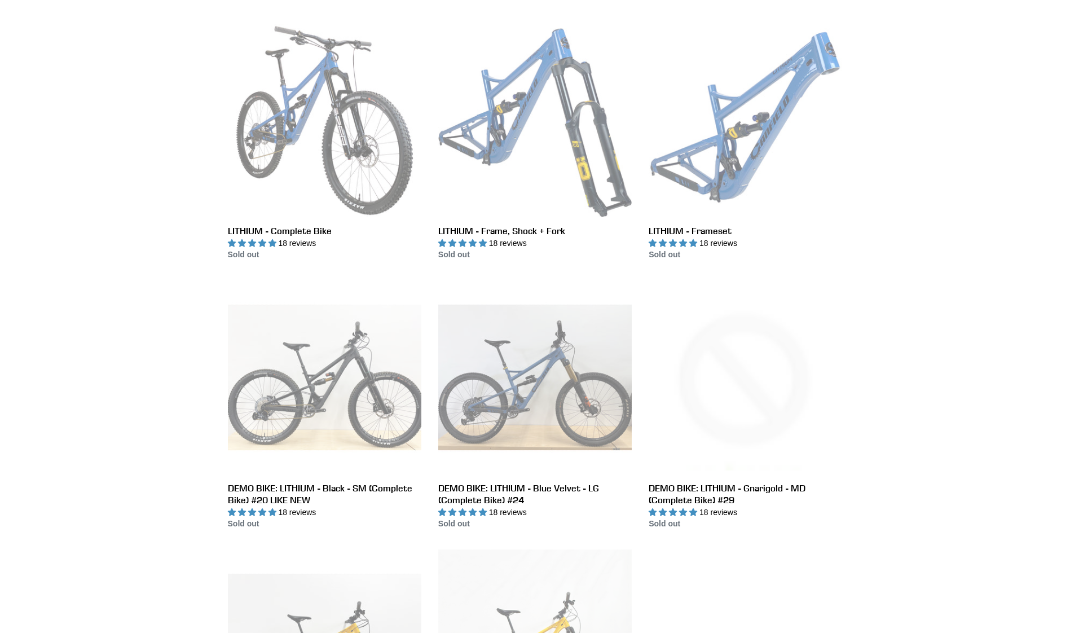
scroll to position [92, 0]
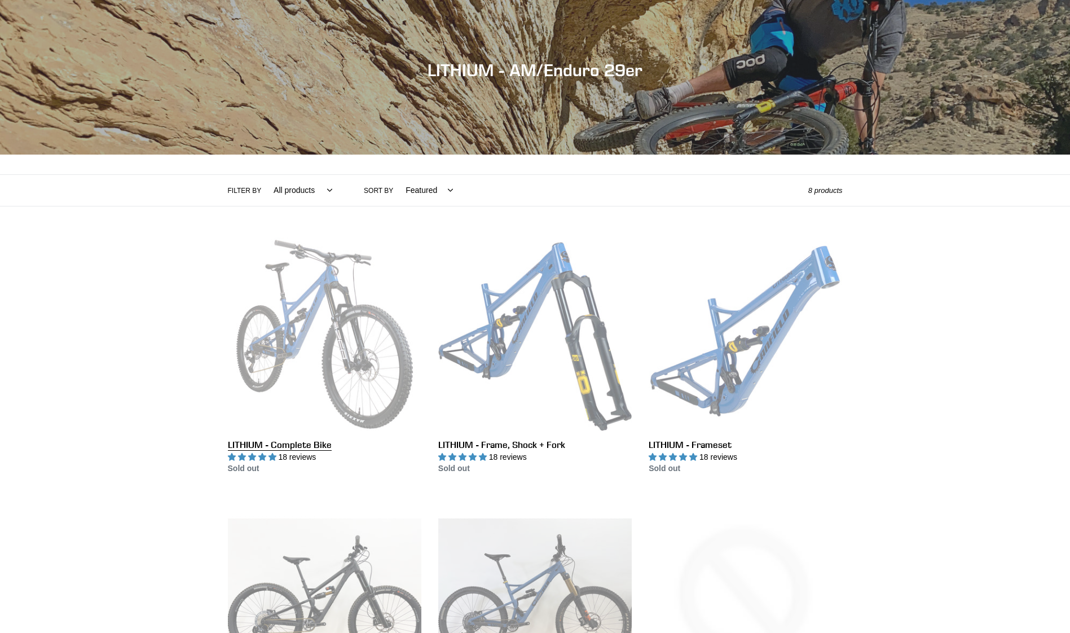
click at [309, 326] on link "LITHIUM - Complete Bike" at bounding box center [324, 355] width 193 height 237
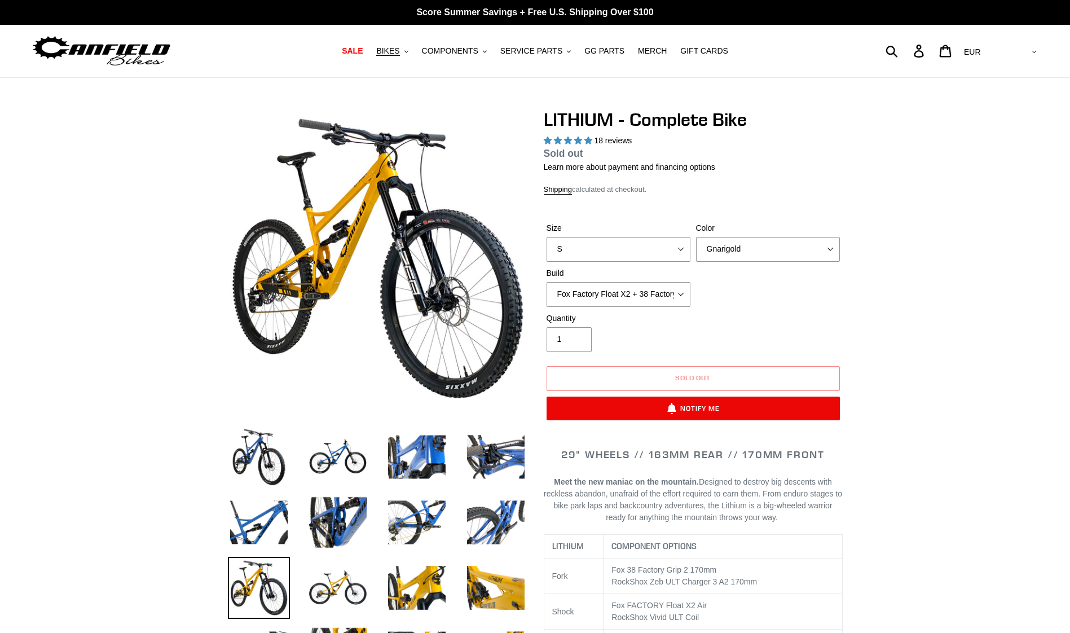
select select "highest-rating"
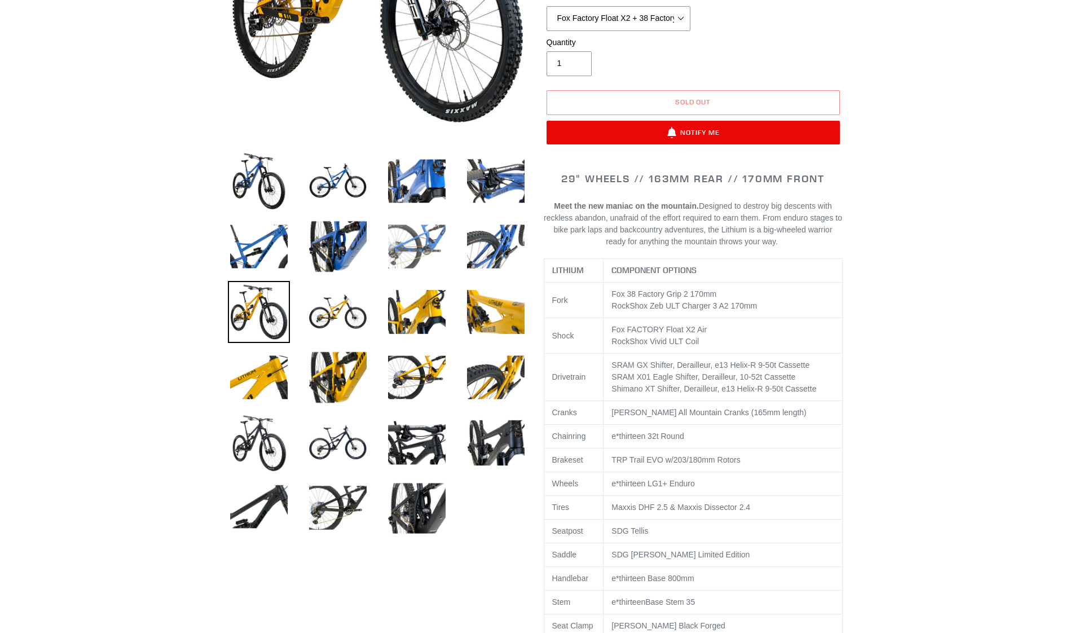
scroll to position [169, 0]
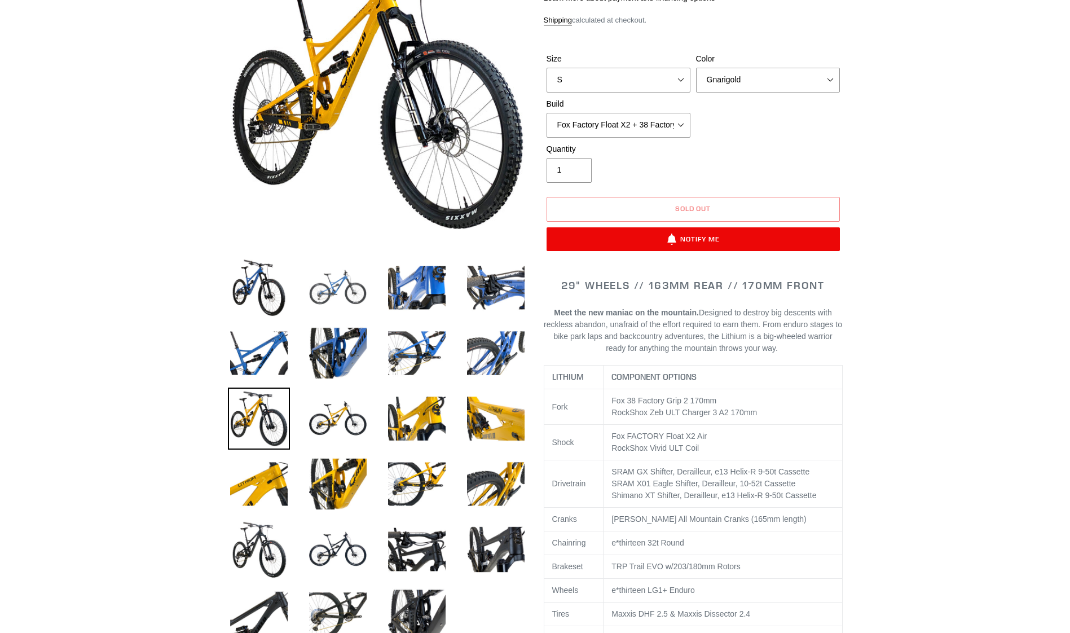
click at [343, 292] on img at bounding box center [338, 288] width 62 height 62
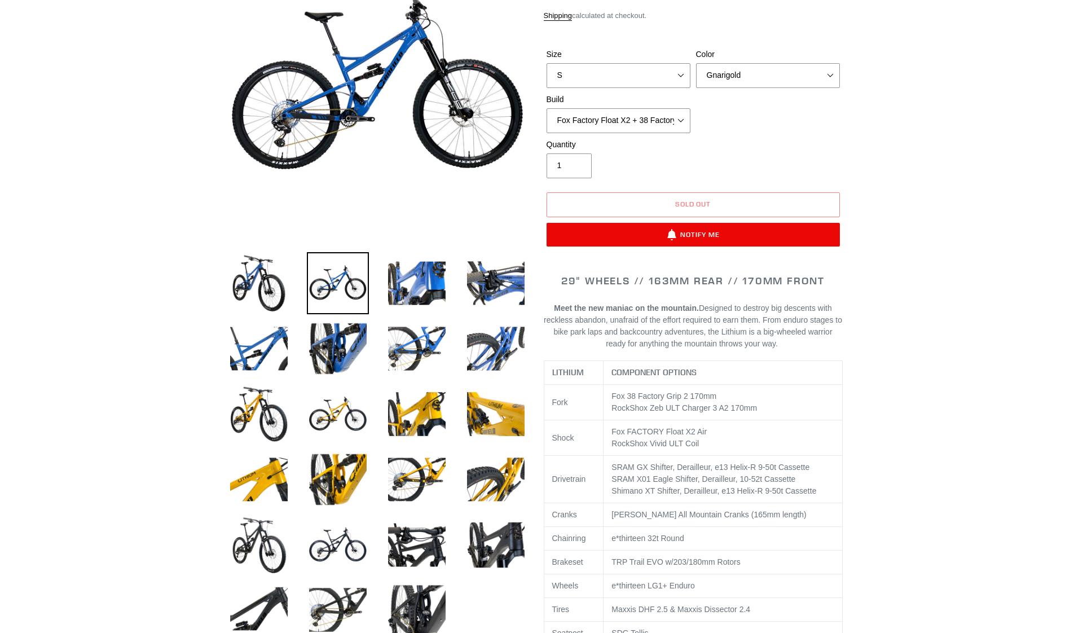
scroll to position [56, 0]
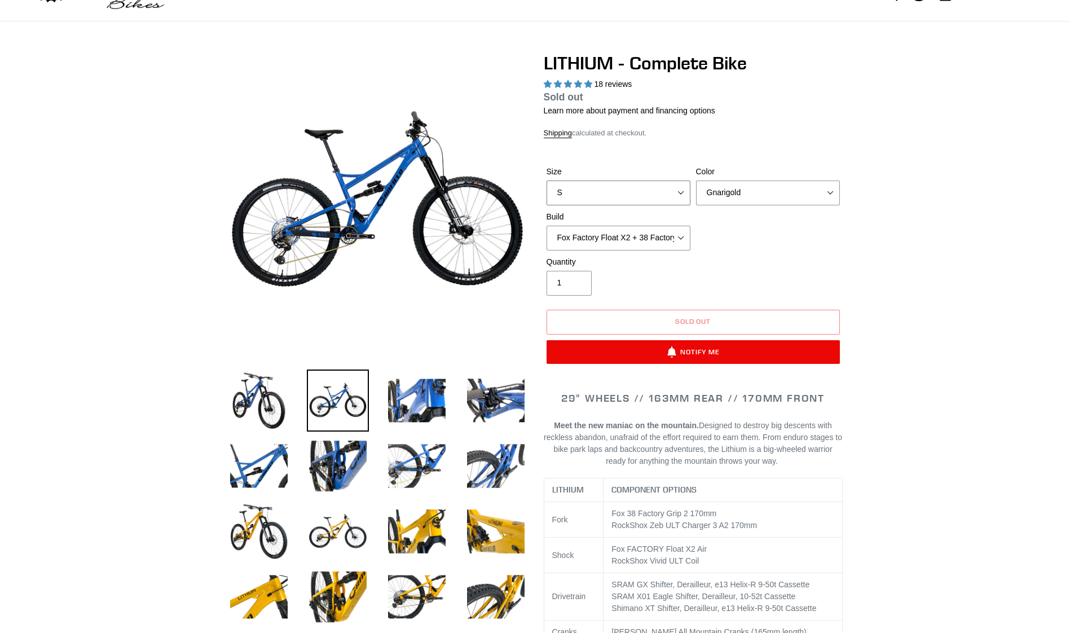
click at [664, 180] on select "S M L XL" at bounding box center [618, 192] width 144 height 25
select select "L"
click at [546, 180] on select "S M L XL" at bounding box center [618, 192] width 144 height 25
click at [673, 235] on select "Fox Factory Float X2 + 38 Factory Grip 2 170 + SRAM GX Fox Factory Float X2 + 3…" at bounding box center [618, 238] width 144 height 25
select select "Fox Factory Float X2 + 38 Factory Grip 2 170 + Shimano XT"
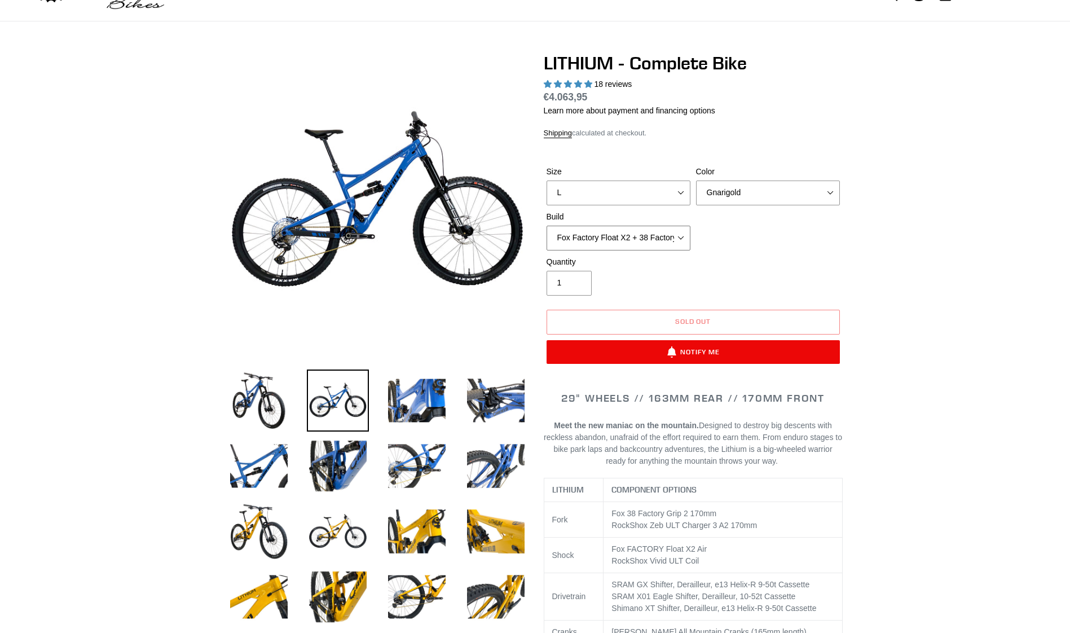
click at [546, 226] on select "Fox Factory Float X2 + 38 Factory Grip 2 170 + SRAM GX Fox Factory Float X2 + 3…" at bounding box center [618, 238] width 144 height 25
click at [840, 195] on div "Color Gnarigold Blue Velvet Stealth Black" at bounding box center [767, 185] width 149 height 39
click at [820, 190] on select "Gnarigold Blue Velvet Stealth Black" at bounding box center [768, 192] width 144 height 25
select select "Blue Velvet"
click at [696, 180] on select "Gnarigold Blue Velvet Stealth Black" at bounding box center [768, 192] width 144 height 25
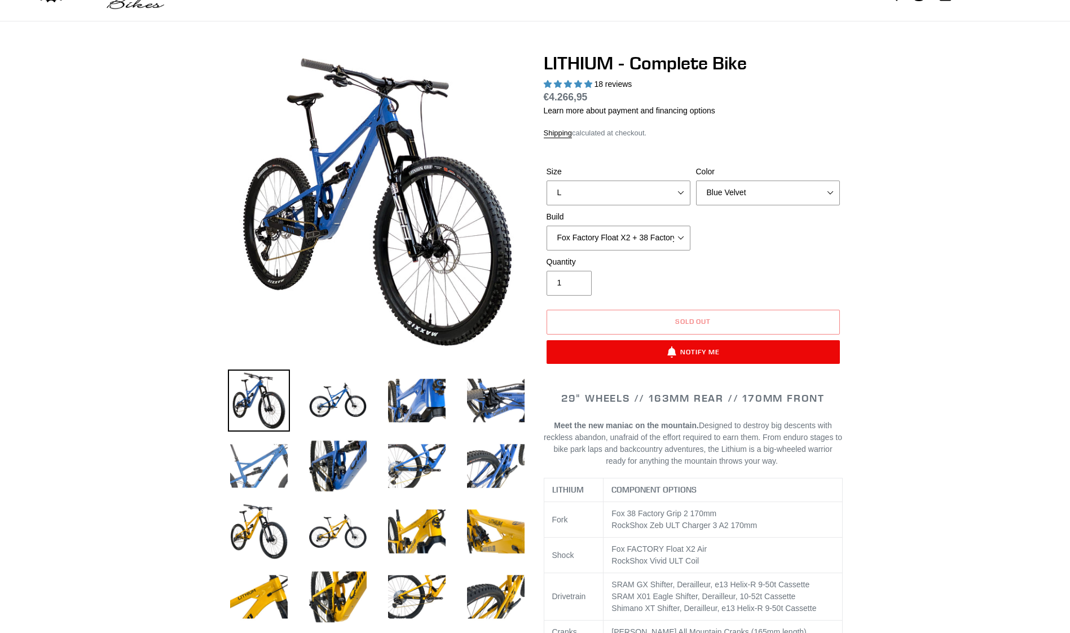
click at [255, 454] on img at bounding box center [259, 466] width 62 height 62
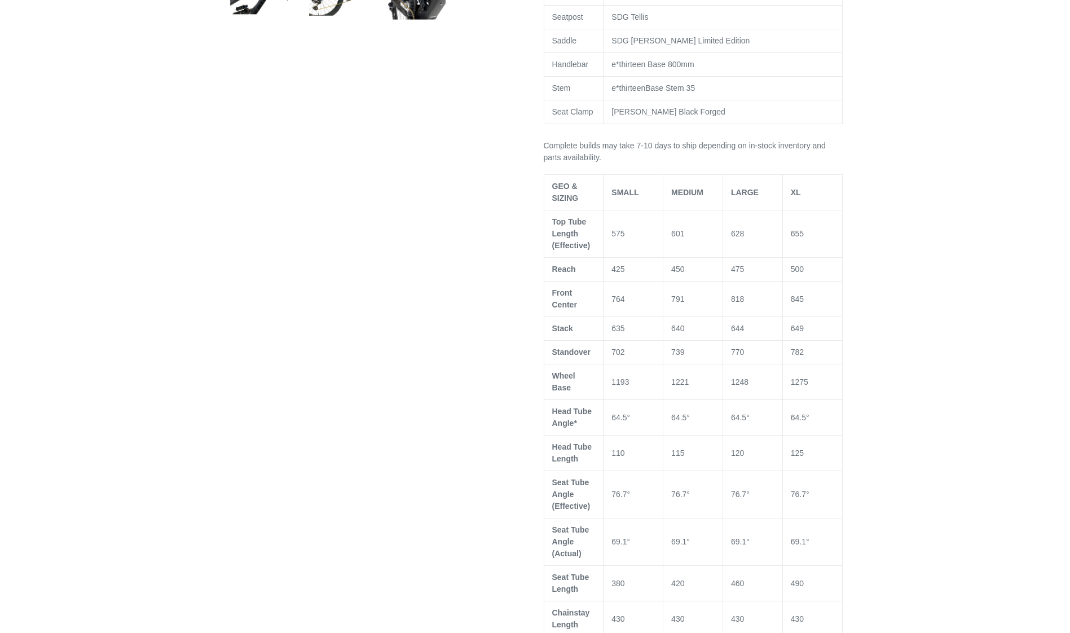
scroll to position [395, 0]
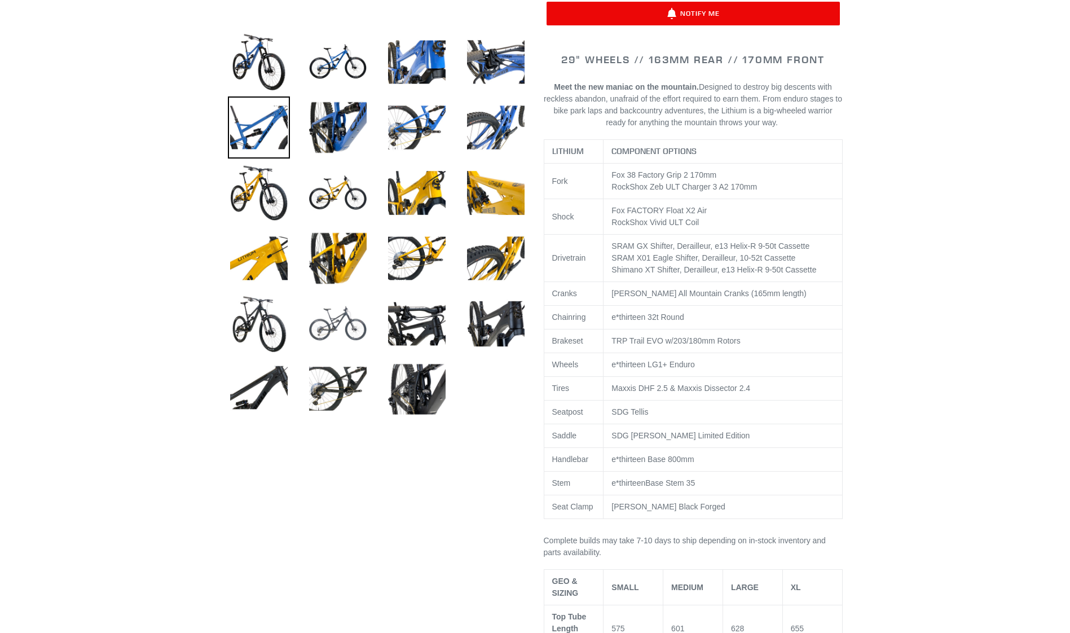
click at [355, 325] on img at bounding box center [338, 324] width 62 height 62
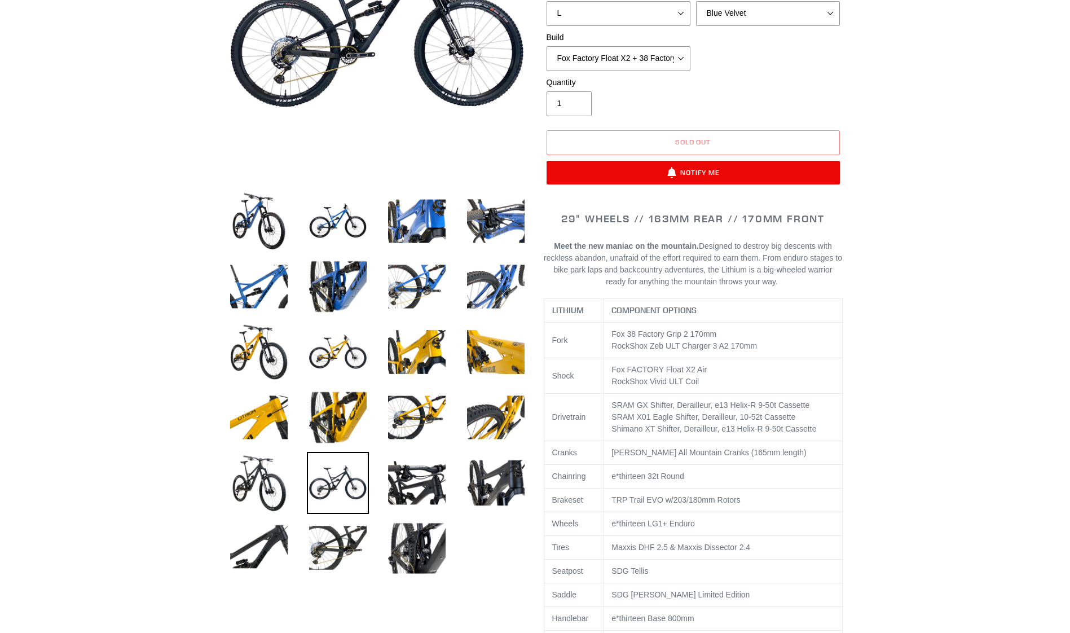
scroll to position [0, 0]
